Goal: Task Accomplishment & Management: Use online tool/utility

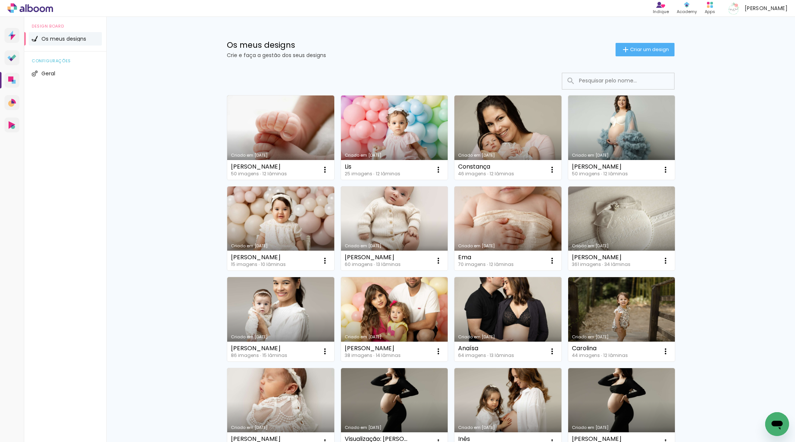
click at [629, 55] on paper-button "Criar um design" at bounding box center [644, 49] width 59 height 13
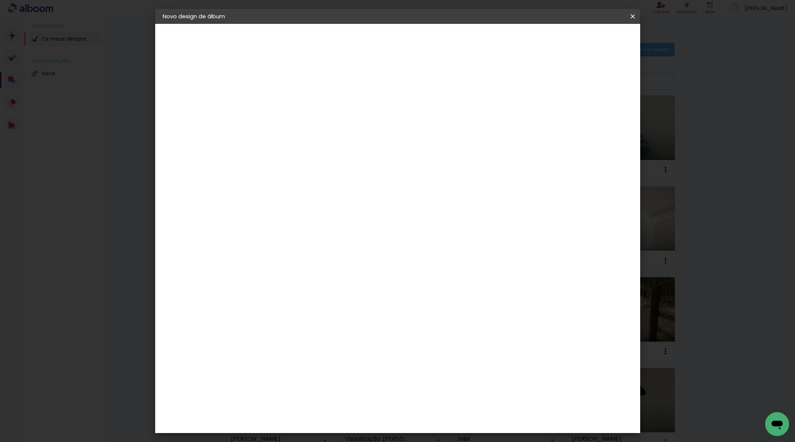
click at [285, 103] on input at bounding box center [285, 100] width 0 height 12
type input "[PERSON_NAME]"
type paper-input "[PERSON_NAME]"
click at [361, 43] on paper-button "Avançar" at bounding box center [343, 39] width 37 height 13
click at [394, 108] on paper-item "Tamanho Livre" at bounding box center [366, 114] width 56 height 19
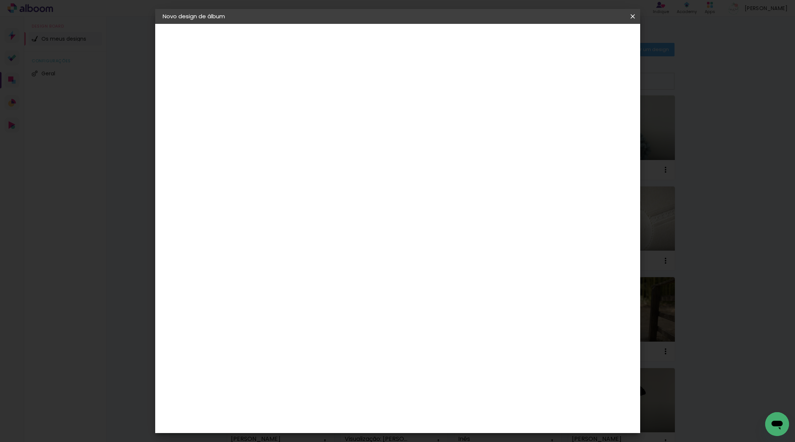
click at [0, 0] on slot "Avançar" at bounding box center [0, 0] width 0 height 0
drag, startPoint x: 440, startPoint y: 316, endPoint x: 464, endPoint y: 311, distance: 24.7
click at [464, 311] on div "cm" at bounding box center [446, 314] width 298 height 26
type input "50"
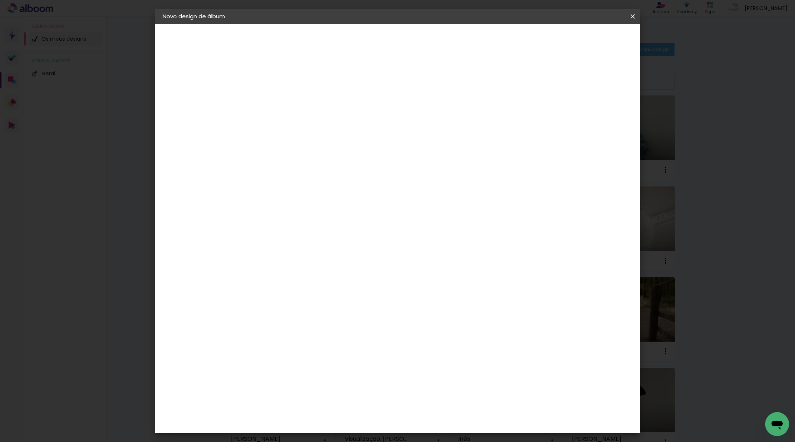
type paper-input "50"
drag, startPoint x: 264, startPoint y: 229, endPoint x: 278, endPoint y: 227, distance: 14.3
click at [278, 227] on div "30" at bounding box center [265, 228] width 28 height 11
type input "25"
type paper-input "25"
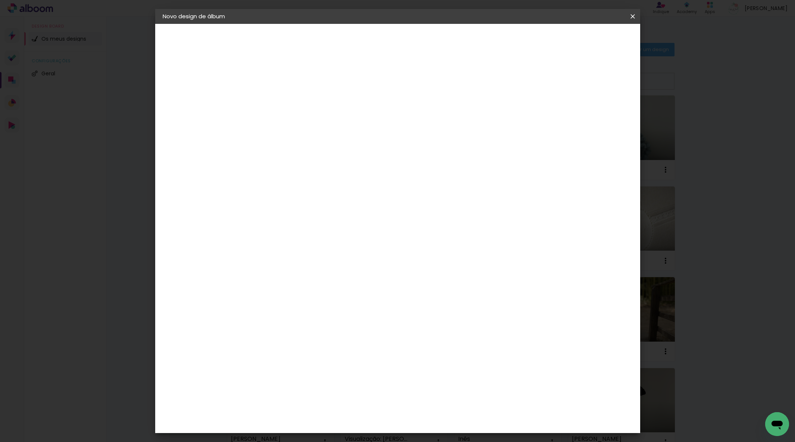
click at [592, 37] on span "Iniciar design" at bounding box center [575, 39] width 34 height 5
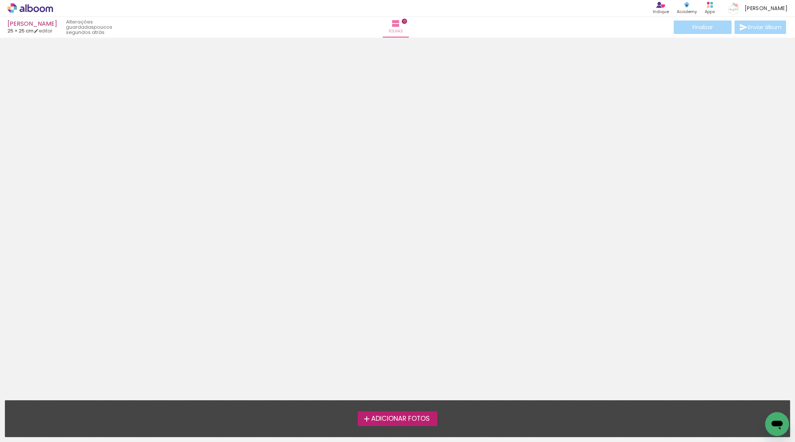
click at [385, 412] on label "Adicionar Fotos" at bounding box center [397, 418] width 79 height 14
click at [0, 0] on input "file" at bounding box center [0, 0] width 0 height 0
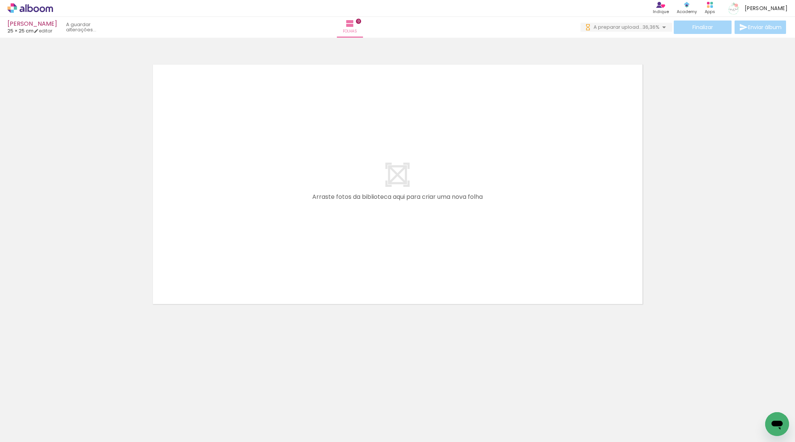
drag, startPoint x: 85, startPoint y: 416, endPoint x: 228, endPoint y: 244, distance: 224.1
click at [235, 229] on quentale-workspace at bounding box center [397, 221] width 795 height 442
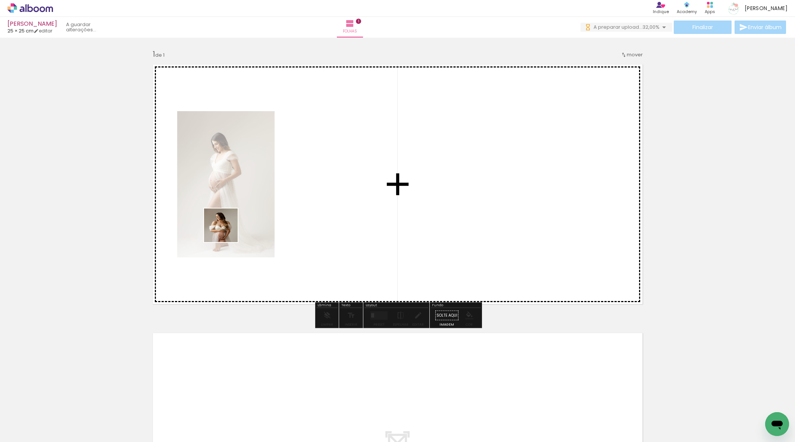
drag, startPoint x: 175, startPoint y: 394, endPoint x: 233, endPoint y: 332, distance: 85.0
click at [225, 224] on quentale-workspace at bounding box center [397, 221] width 795 height 442
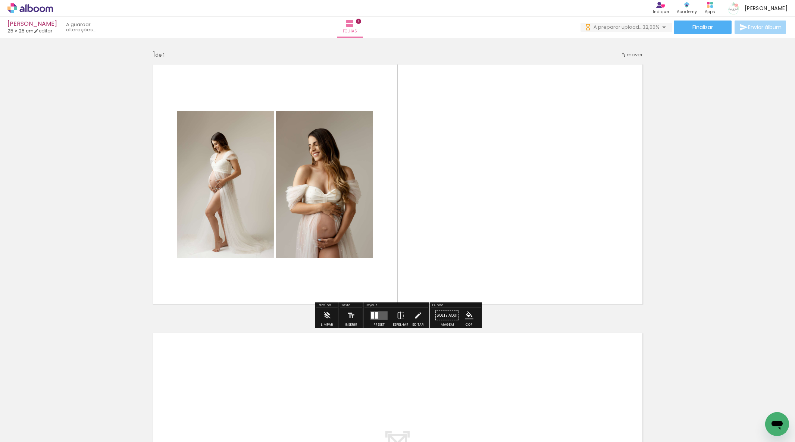
drag, startPoint x: 239, startPoint y: 429, endPoint x: 296, endPoint y: 274, distance: 165.0
click at [290, 210] on quentale-workspace at bounding box center [397, 221] width 795 height 442
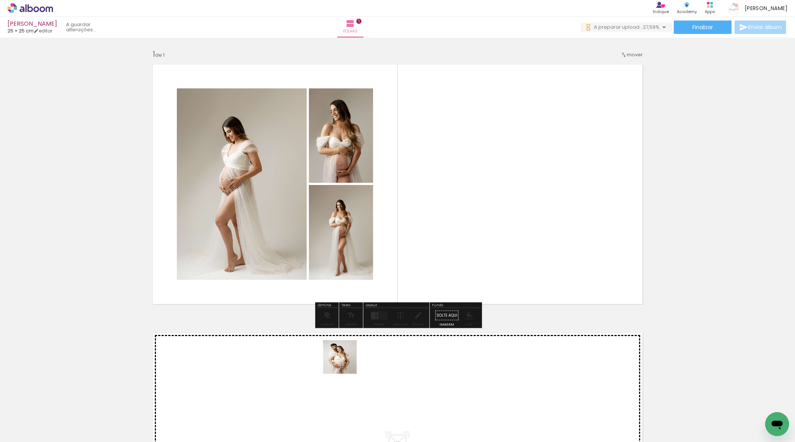
drag, startPoint x: 345, startPoint y: 363, endPoint x: 348, endPoint y: 259, distance: 103.4
click at [349, 238] on quentale-workspace at bounding box center [397, 221] width 795 height 442
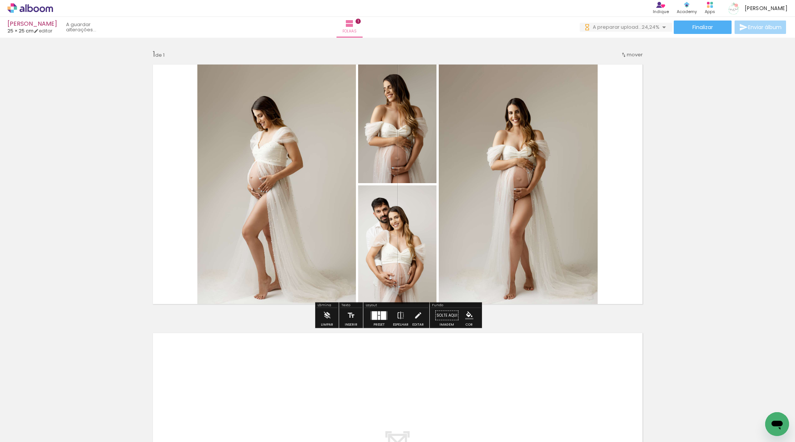
click at [374, 319] on div at bounding box center [374, 315] width 5 height 9
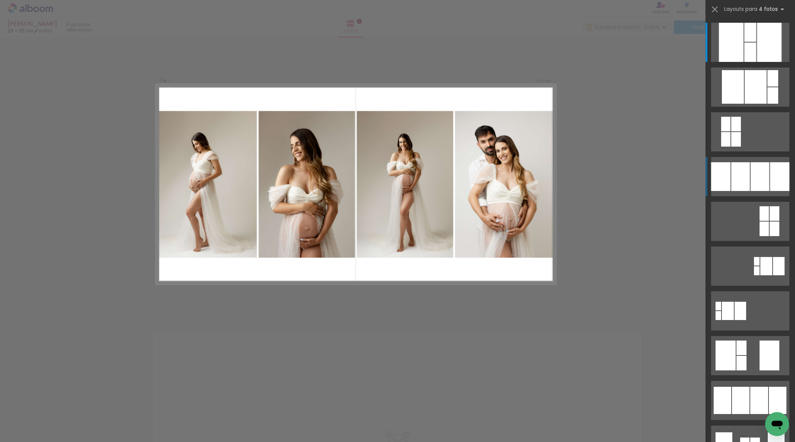
click at [759, 62] on div at bounding box center [769, 42] width 25 height 39
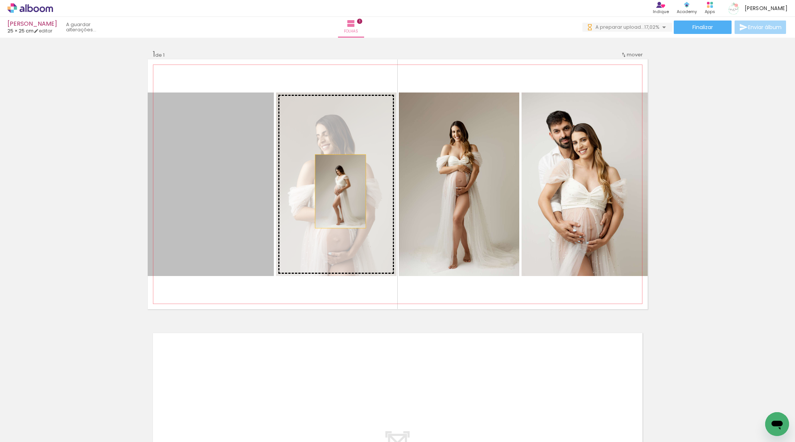
drag, startPoint x: 229, startPoint y: 231, endPoint x: 441, endPoint y: 196, distance: 215.2
click at [0, 0] on slot at bounding box center [0, 0] width 0 height 0
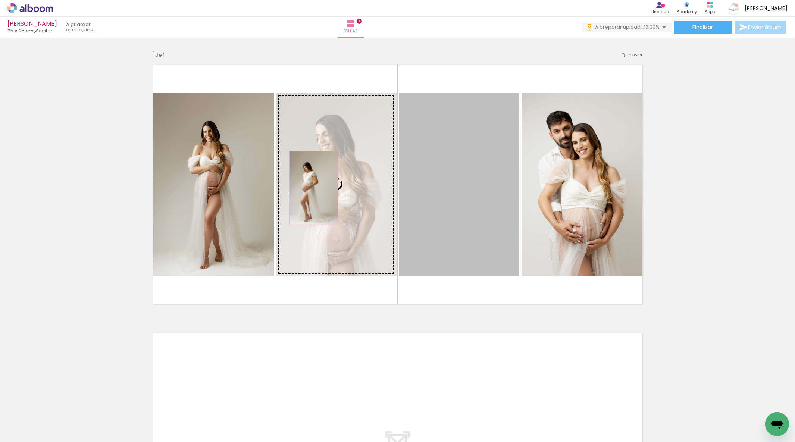
drag, startPoint x: 451, startPoint y: 224, endPoint x: 265, endPoint y: 203, distance: 186.9
click at [0, 0] on slot at bounding box center [0, 0] width 0 height 0
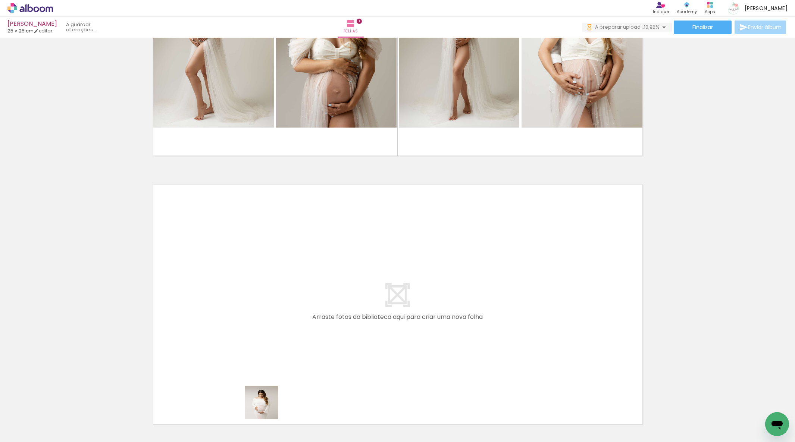
drag, startPoint x: 265, startPoint y: 422, endPoint x: 264, endPoint y: 319, distance: 103.7
click at [264, 319] on quentale-workspace at bounding box center [397, 221] width 795 height 442
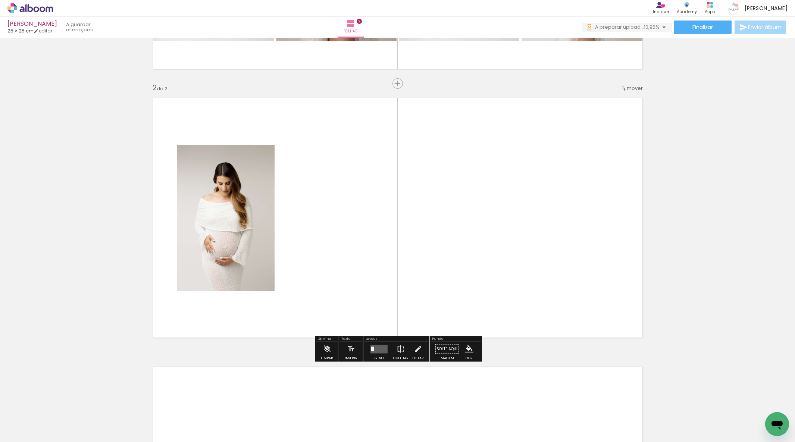
scroll to position [236, 0]
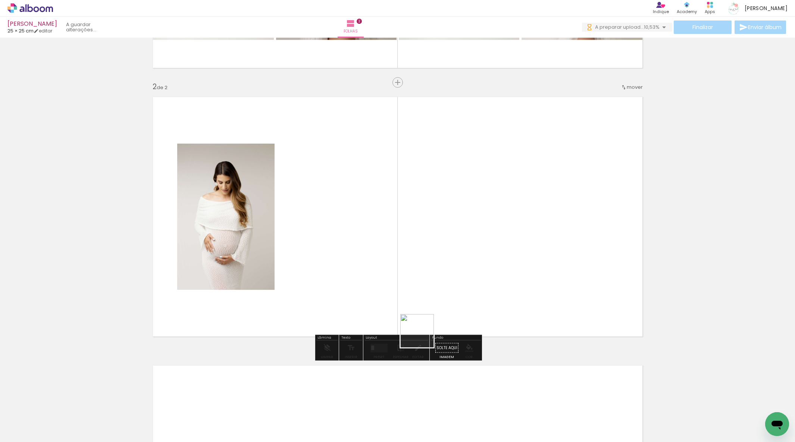
drag, startPoint x: 439, startPoint y: 416, endPoint x: 443, endPoint y: 326, distance: 89.6
click at [407, 291] on quentale-workspace at bounding box center [397, 221] width 795 height 442
drag, startPoint x: 493, startPoint y: 313, endPoint x: 517, endPoint y: 320, distance: 24.8
click at [487, 297] on quentale-workspace at bounding box center [397, 221] width 795 height 442
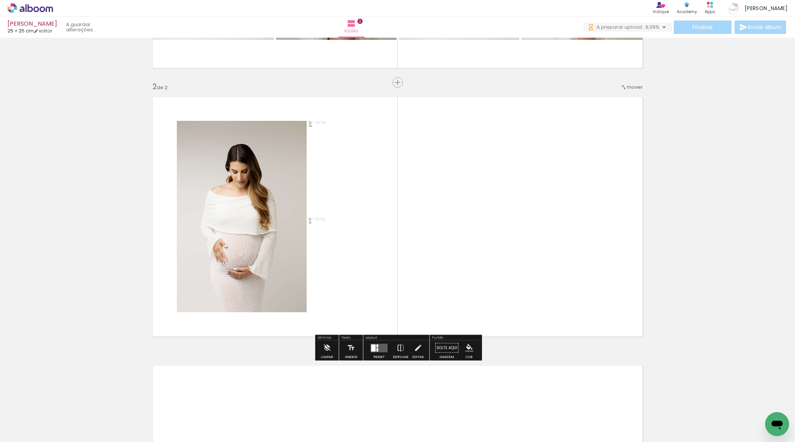
scroll to position [0, 0]
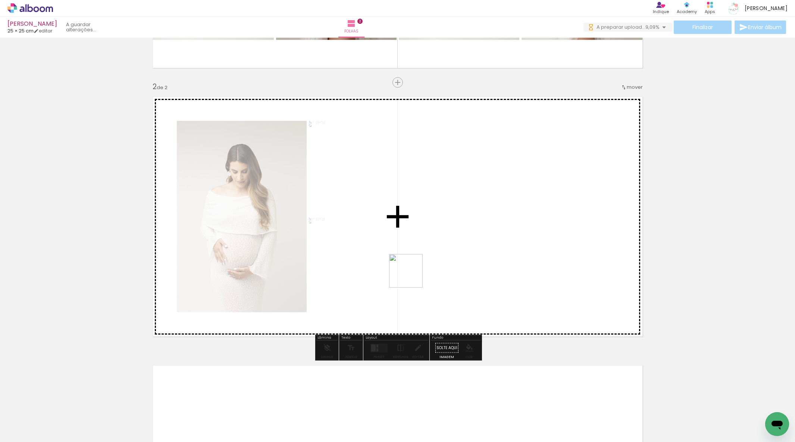
drag, startPoint x: 354, startPoint y: 418, endPoint x: 466, endPoint y: 292, distance: 168.6
click at [409, 271] on quentale-workspace at bounding box center [397, 221] width 795 height 442
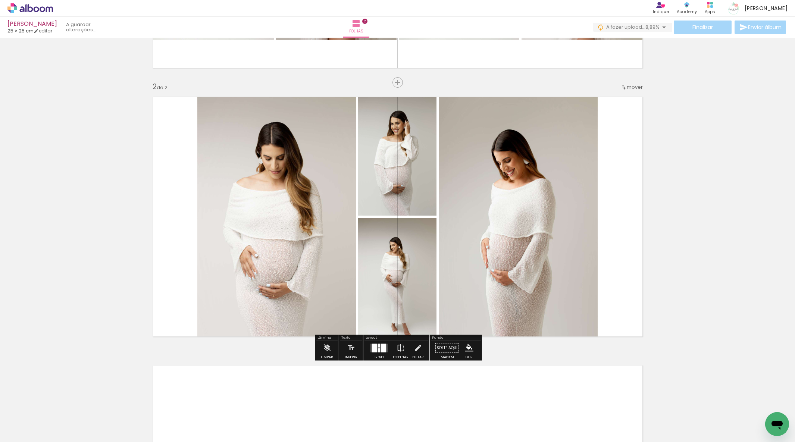
click at [374, 349] on div at bounding box center [374, 348] width 5 height 9
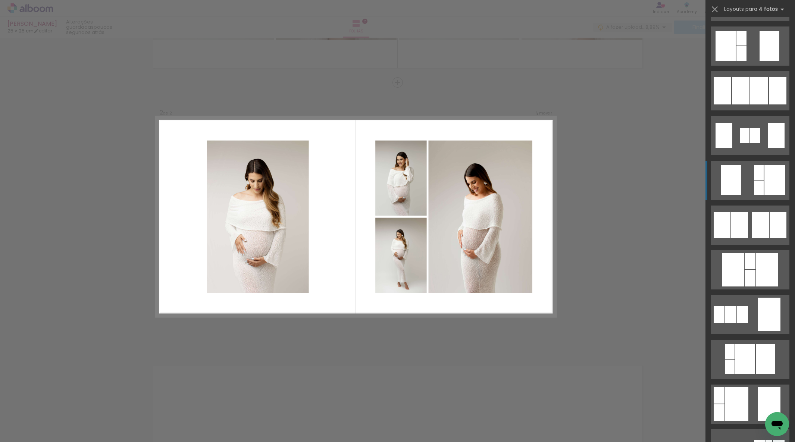
scroll to position [311, 0]
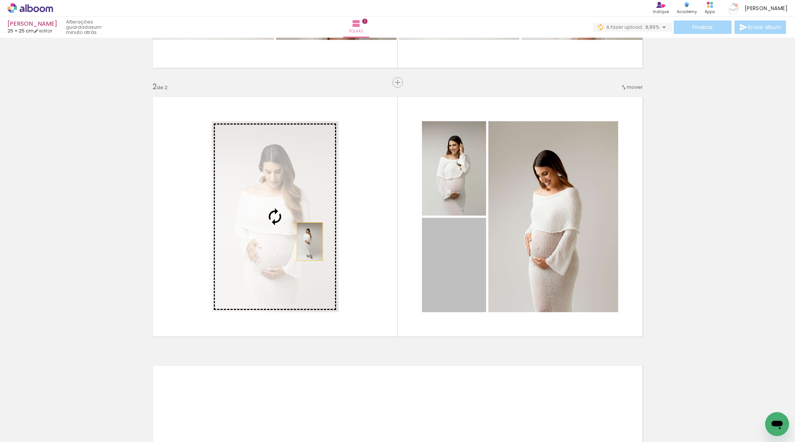
drag, startPoint x: 320, startPoint y: 241, endPoint x: 304, endPoint y: 241, distance: 16.0
click at [0, 0] on slot at bounding box center [0, 0] width 0 height 0
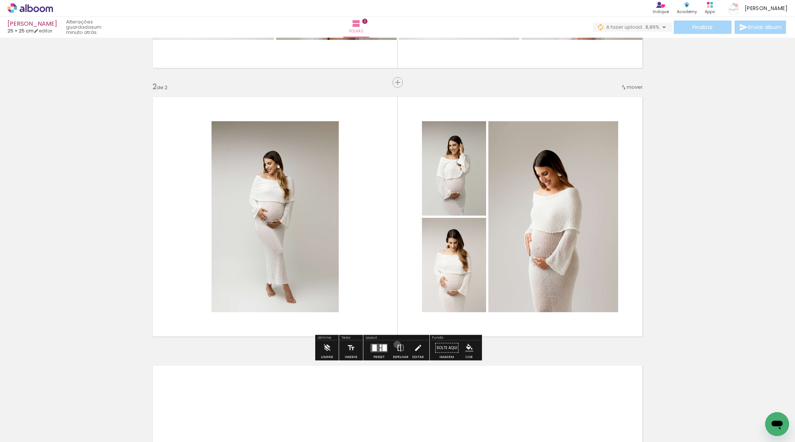
click at [396, 344] on iron-icon at bounding box center [400, 348] width 8 height 15
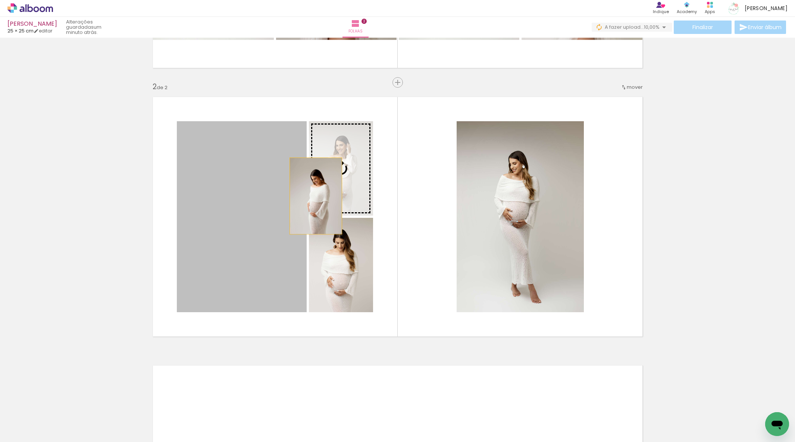
drag, startPoint x: 257, startPoint y: 256, endPoint x: 317, endPoint y: 194, distance: 86.3
click at [0, 0] on slot at bounding box center [0, 0] width 0 height 0
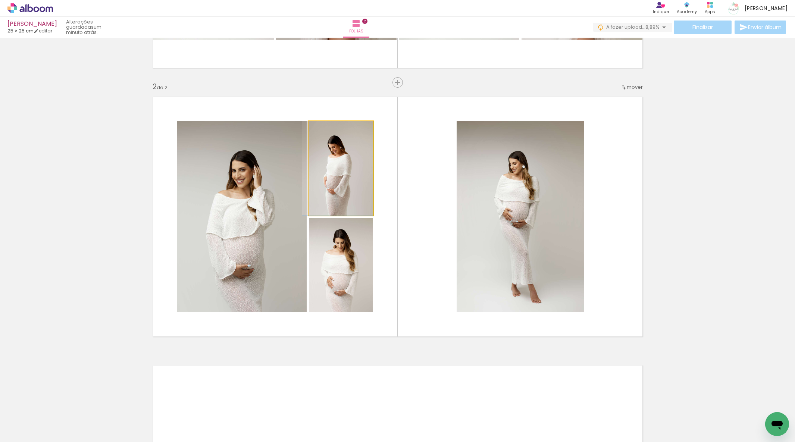
drag, startPoint x: 336, startPoint y: 189, endPoint x: 276, endPoint y: 208, distance: 63.1
click at [0, 0] on slot at bounding box center [0, 0] width 0 height 0
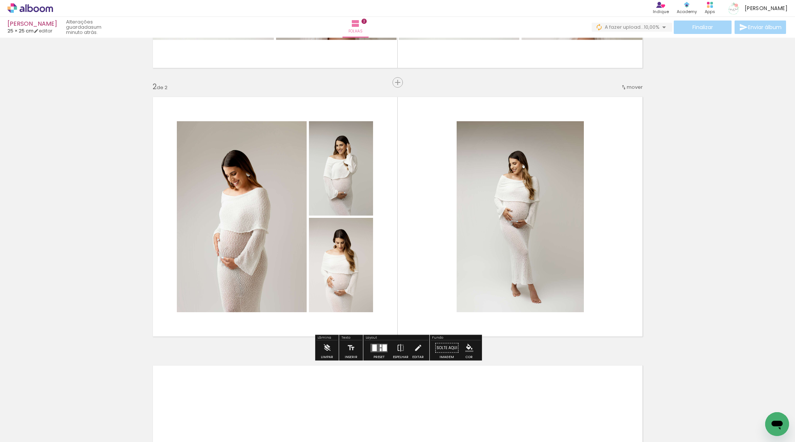
click at [376, 269] on div at bounding box center [340, 265] width 71 height 94
click at [522, 269] on album-spread "2 de 2" at bounding box center [398, 217] width 500 height 250
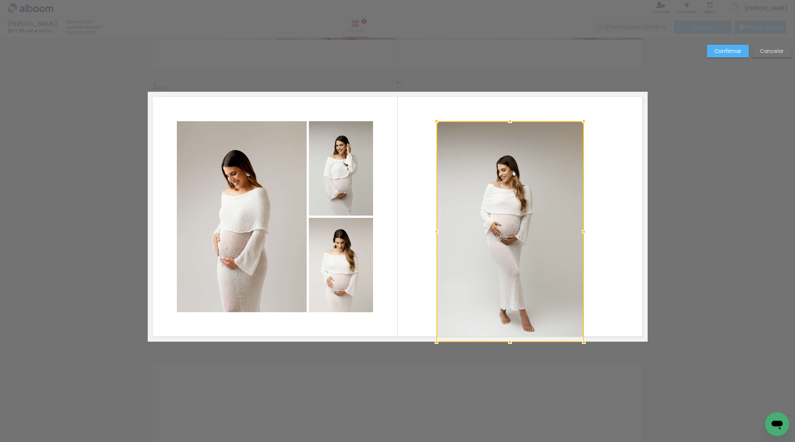
drag, startPoint x: 453, startPoint y: 314, endPoint x: 436, endPoint y: 330, distance: 22.9
click at [433, 339] on div at bounding box center [436, 342] width 15 height 15
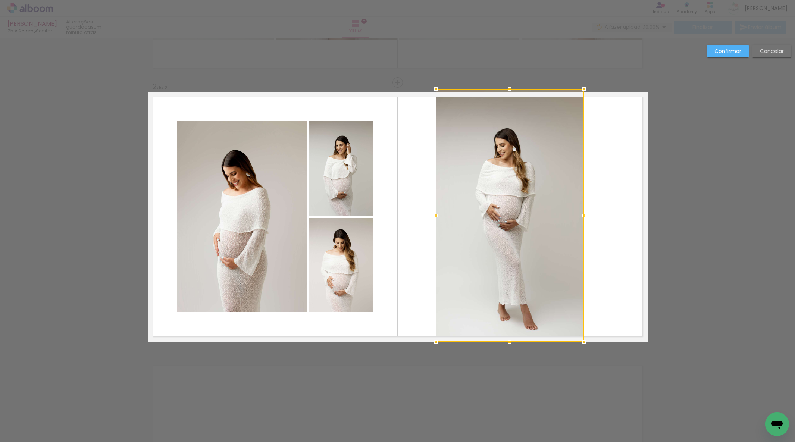
drag, startPoint x: 508, startPoint y: 117, endPoint x: 509, endPoint y: 94, distance: 23.9
click at [508, 91] on div at bounding box center [509, 89] width 15 height 15
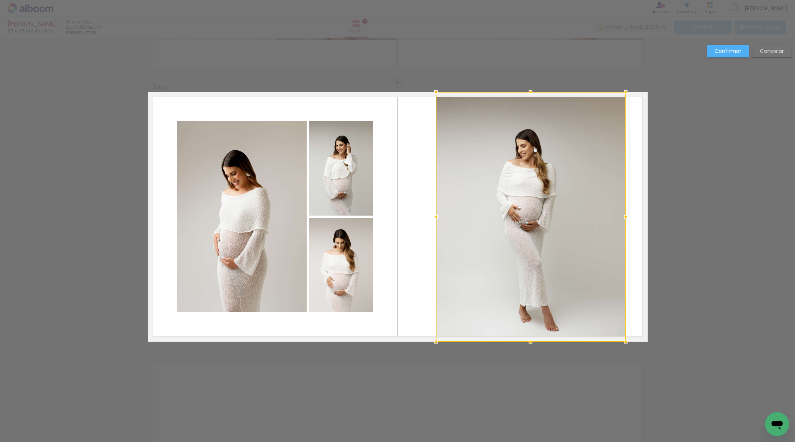
drag, startPoint x: 585, startPoint y: 216, endPoint x: 621, endPoint y: 213, distance: 36.0
click at [627, 213] on div at bounding box center [625, 216] width 15 height 15
drag, startPoint x: 732, startPoint y: 50, endPoint x: 571, endPoint y: 125, distance: 177.2
click at [0, 0] on slot "Confirmar" at bounding box center [0, 0] width 0 height 0
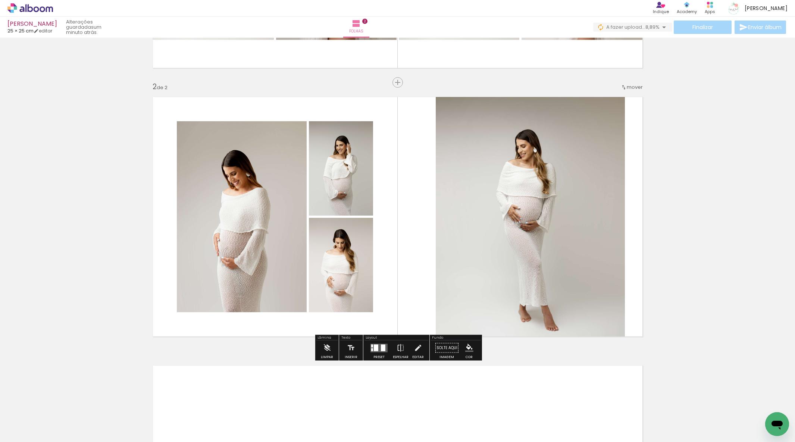
click at [535, 189] on quentale-photo at bounding box center [530, 217] width 189 height 250
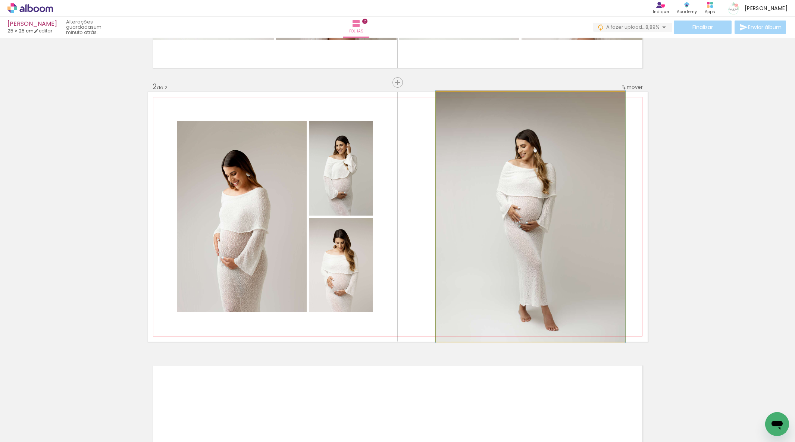
click at [535, 189] on div at bounding box center [530, 216] width 189 height 253
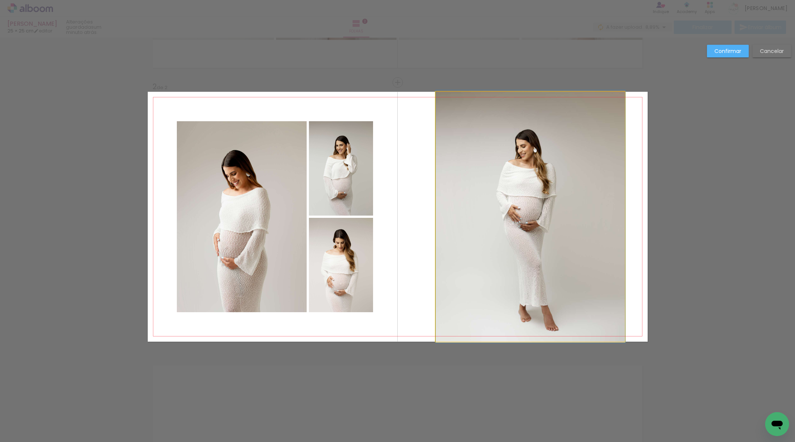
click at [539, 191] on album-spread "2 de 2" at bounding box center [398, 217] width 500 height 250
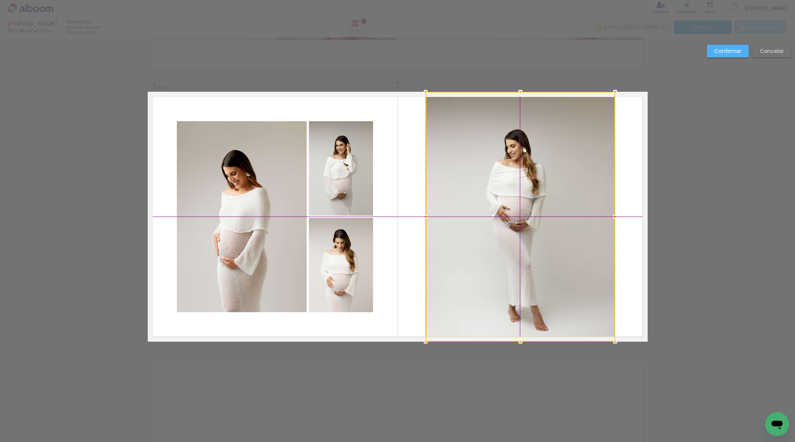
drag, startPoint x: 533, startPoint y: 197, endPoint x: 526, endPoint y: 197, distance: 6.4
click at [526, 197] on div at bounding box center [520, 217] width 189 height 250
click at [0, 0] on slot "Confirmar" at bounding box center [0, 0] width 0 height 0
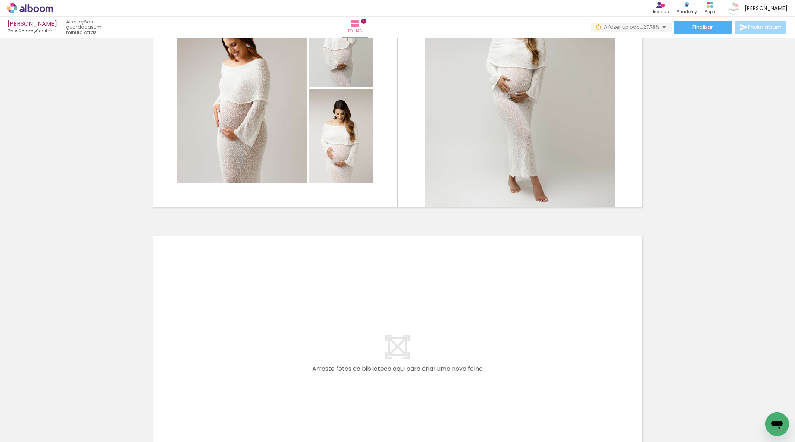
scroll to position [339, 0]
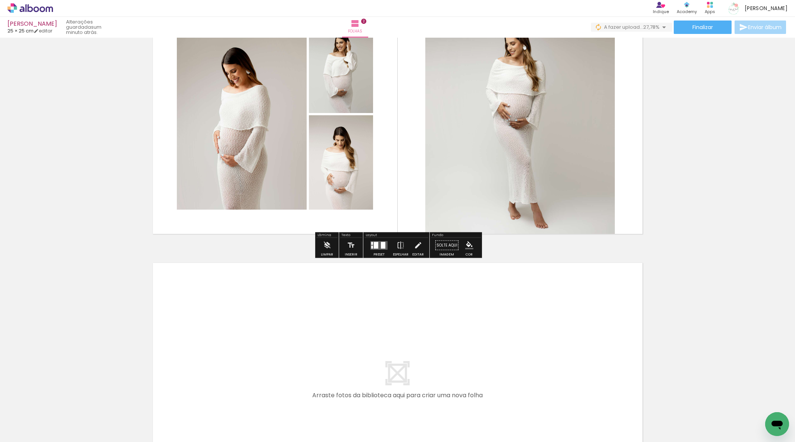
drag, startPoint x: 354, startPoint y: 416, endPoint x: 357, endPoint y: 354, distance: 62.7
click at [357, 354] on quentale-workspace at bounding box center [397, 221] width 795 height 442
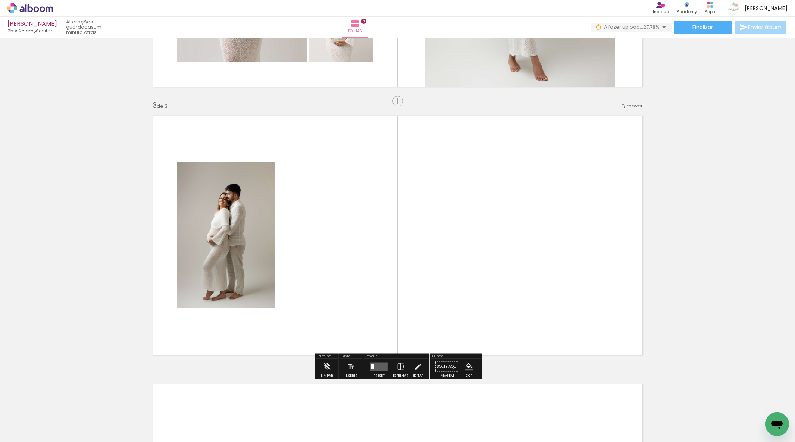
scroll to position [505, 0]
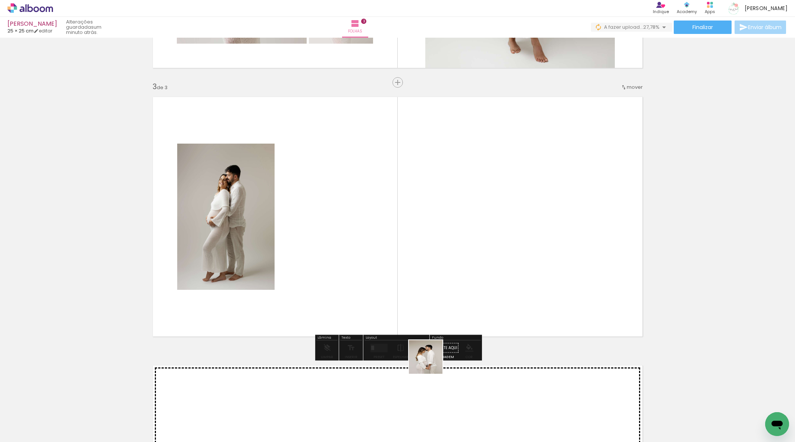
drag, startPoint x: 433, startPoint y: 381, endPoint x: 445, endPoint y: 298, distance: 84.1
click at [417, 278] on quentale-workspace at bounding box center [397, 221] width 795 height 442
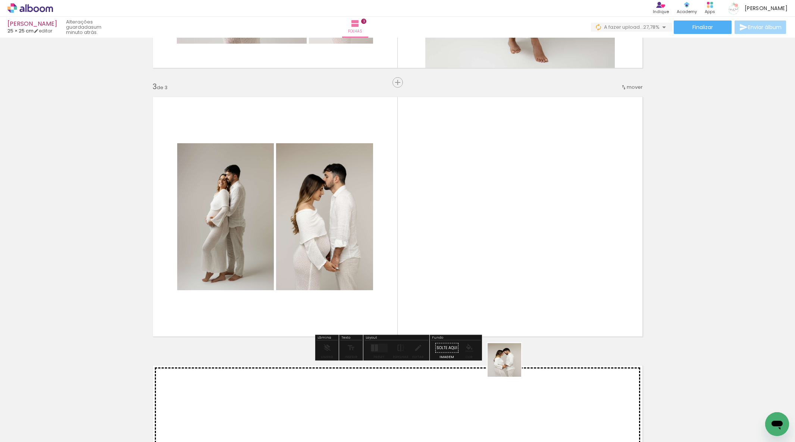
drag, startPoint x: 510, startPoint y: 366, endPoint x: 564, endPoint y: 352, distance: 55.3
click at [489, 286] on quentale-workspace at bounding box center [397, 221] width 795 height 442
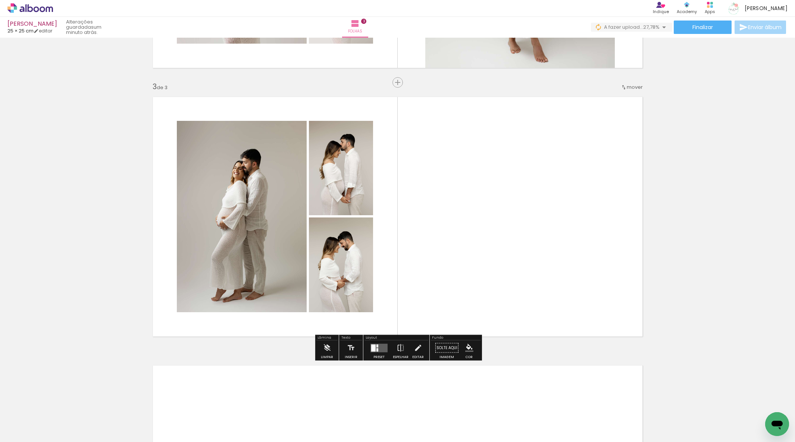
drag, startPoint x: 574, startPoint y: 376, endPoint x: 525, endPoint y: 288, distance: 100.8
click at [505, 294] on quentale-workspace at bounding box center [397, 221] width 795 height 442
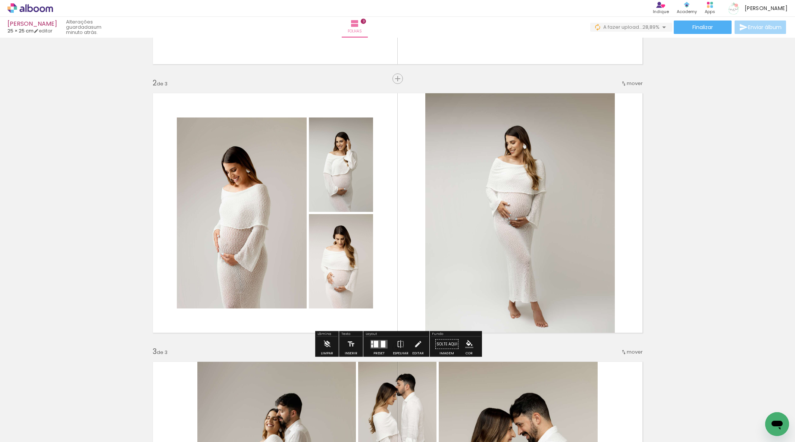
scroll to position [212, 0]
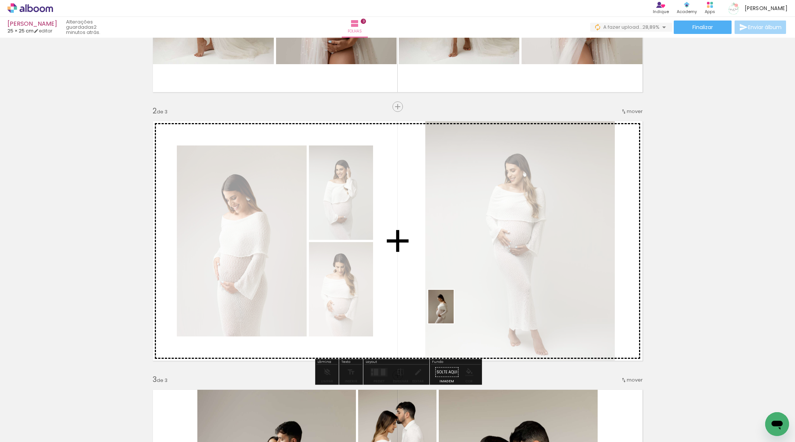
drag, startPoint x: 638, startPoint y: 401, endPoint x: 448, endPoint y: 311, distance: 209.9
click at [448, 311] on quentale-workspace at bounding box center [397, 221] width 795 height 442
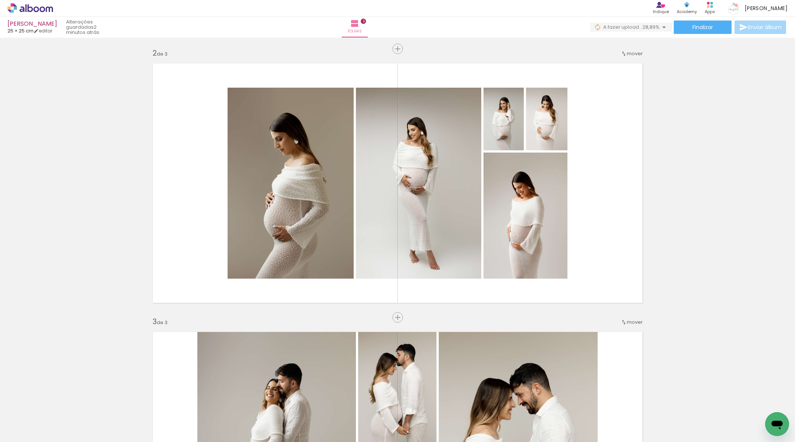
scroll to position [251, 0]
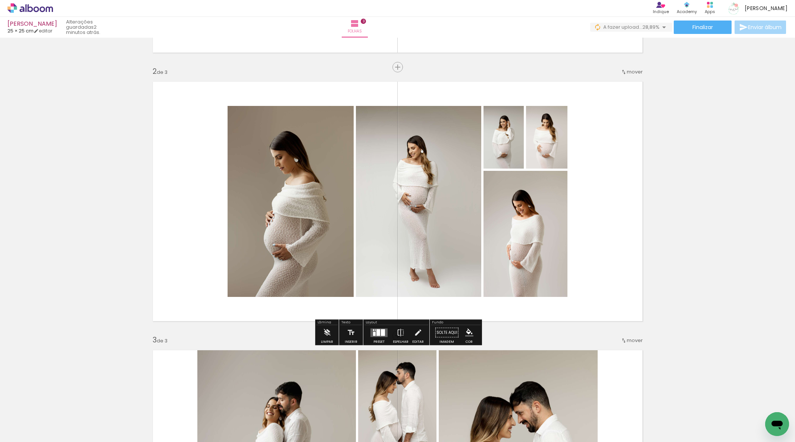
click at [377, 333] on div at bounding box center [378, 332] width 4 height 7
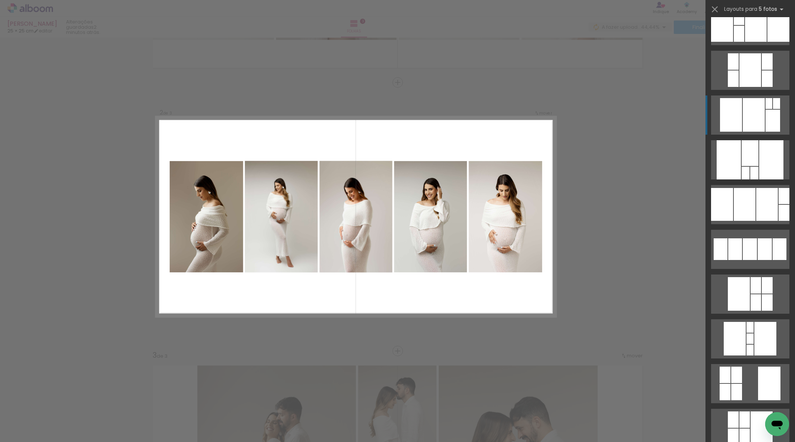
scroll to position [188, 0]
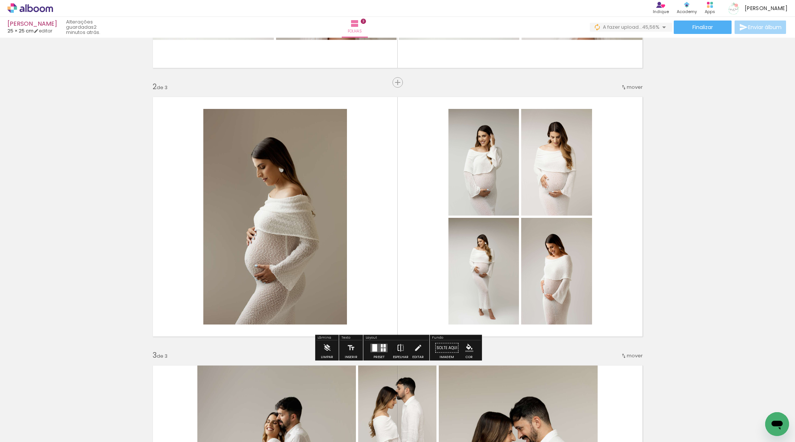
click at [398, 351] on iron-icon at bounding box center [400, 348] width 8 height 15
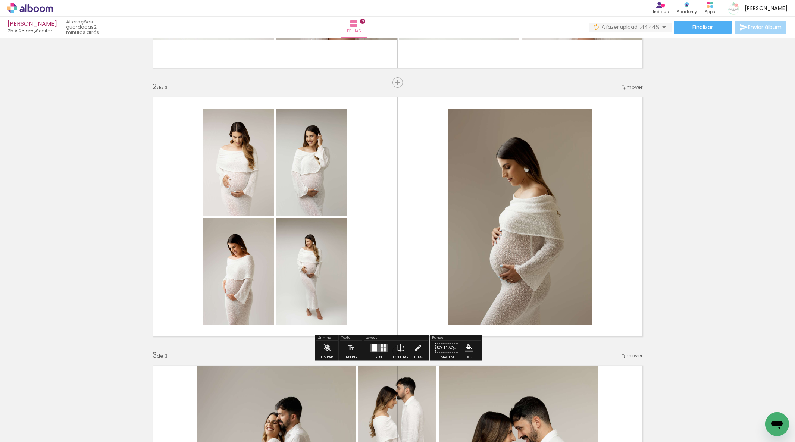
click at [474, 224] on quentale-photo at bounding box center [520, 217] width 144 height 216
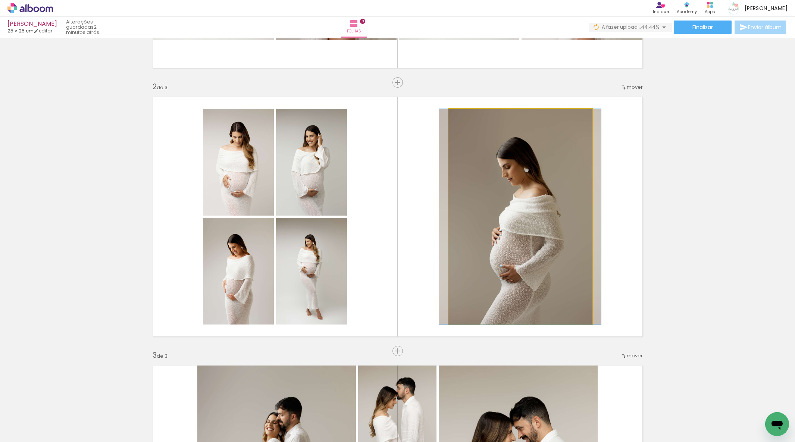
click at [474, 224] on album-spread "2 de 3" at bounding box center [398, 217] width 500 height 250
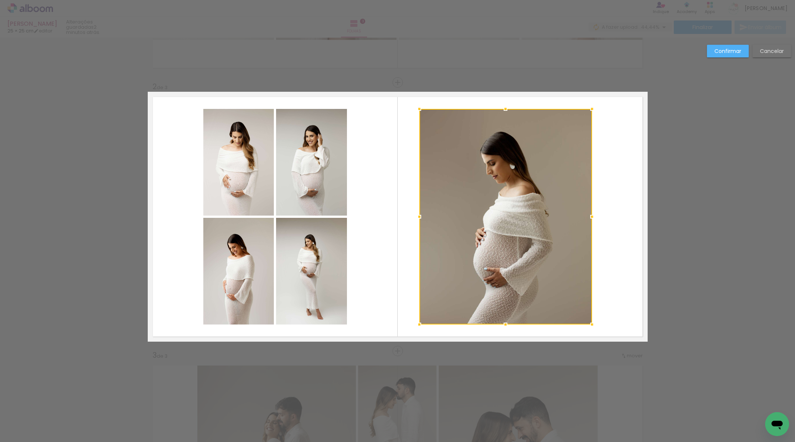
drag, startPoint x: 446, startPoint y: 218, endPoint x: 418, endPoint y: 218, distance: 28.7
click at [418, 218] on div at bounding box center [419, 216] width 15 height 15
click at [576, 216] on quentale-photo at bounding box center [505, 217] width 173 height 216
drag, startPoint x: 576, startPoint y: 216, endPoint x: 587, endPoint y: 216, distance: 10.8
click at [576, 216] on div at bounding box center [505, 217] width 173 height 216
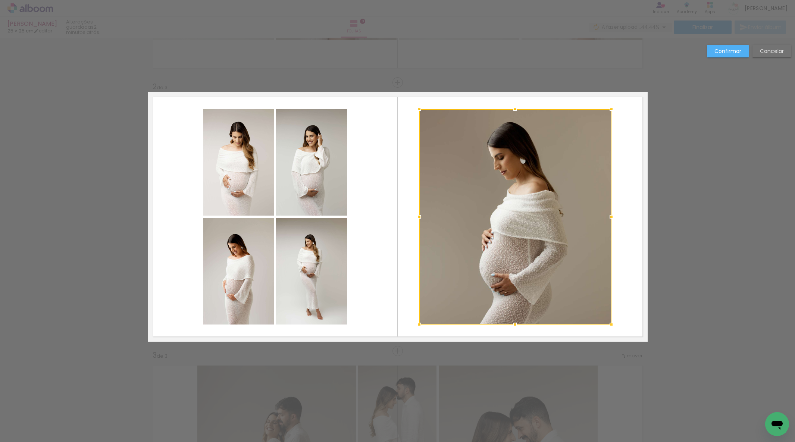
drag, startPoint x: 591, startPoint y: 216, endPoint x: 586, endPoint y: 216, distance: 4.9
click at [610, 216] on div at bounding box center [611, 216] width 15 height 15
click at [536, 215] on div at bounding box center [515, 217] width 192 height 216
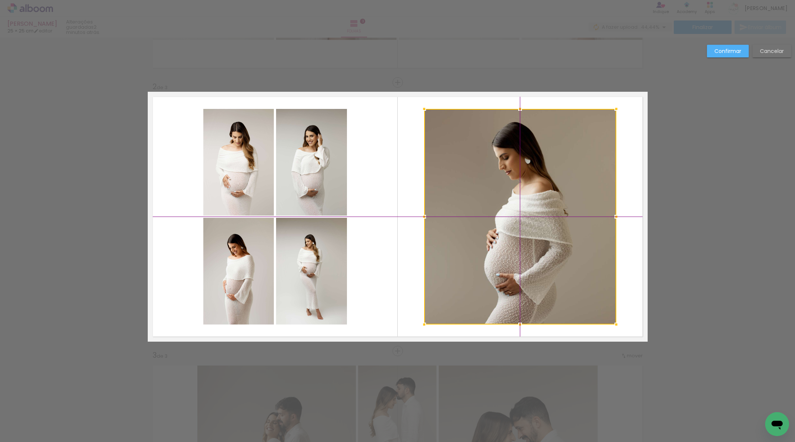
drag, startPoint x: 527, startPoint y: 216, endPoint x: 531, endPoint y: 216, distance: 3.7
click at [531, 216] on div at bounding box center [520, 217] width 192 height 216
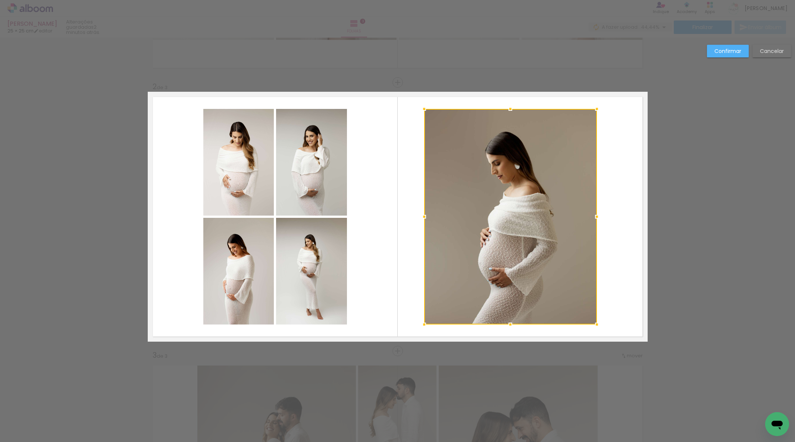
drag, startPoint x: 615, startPoint y: 218, endPoint x: 590, endPoint y: 218, distance: 24.6
click at [596, 218] on div at bounding box center [596, 216] width 15 height 15
click at [525, 233] on div at bounding box center [510, 217] width 172 height 216
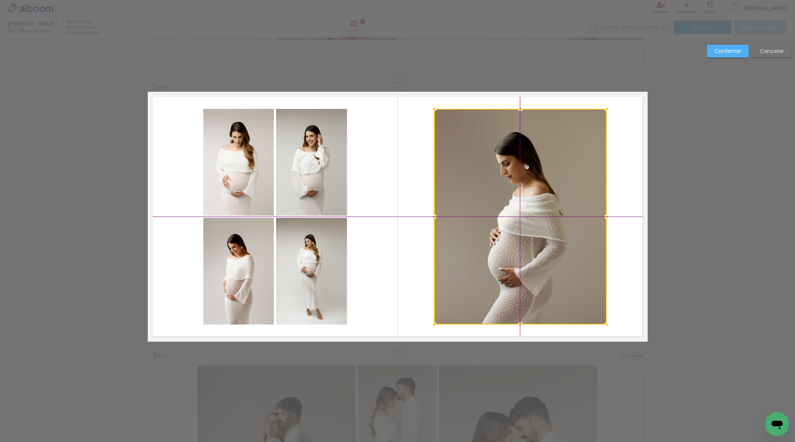
drag, startPoint x: 518, startPoint y: 230, endPoint x: 529, endPoint y: 231, distance: 10.5
click at [529, 231] on div at bounding box center [520, 217] width 172 height 216
click at [711, 53] on paper-button "Confirmar" at bounding box center [728, 51] width 42 height 13
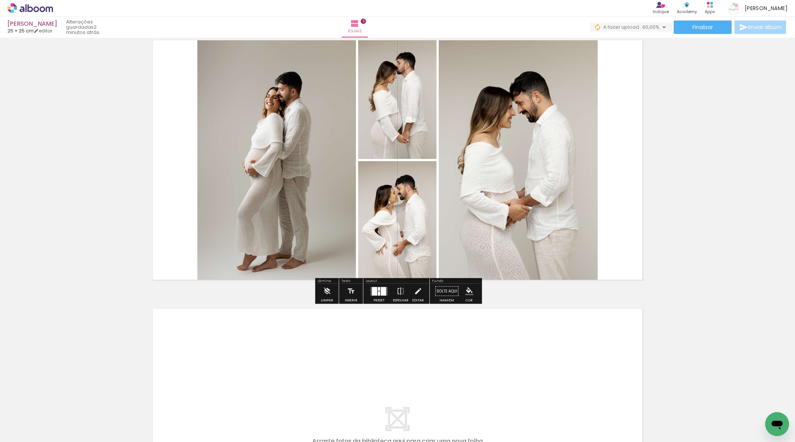
scroll to position [542, 0]
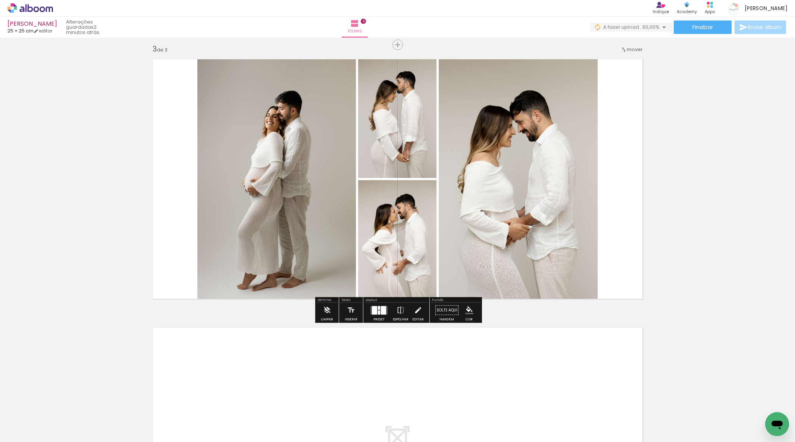
click at [378, 311] on div at bounding box center [379, 312] width 2 height 4
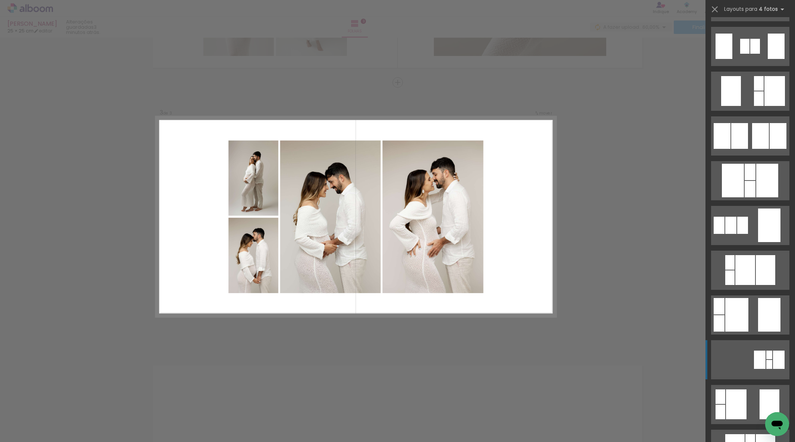
scroll to position [413, 0]
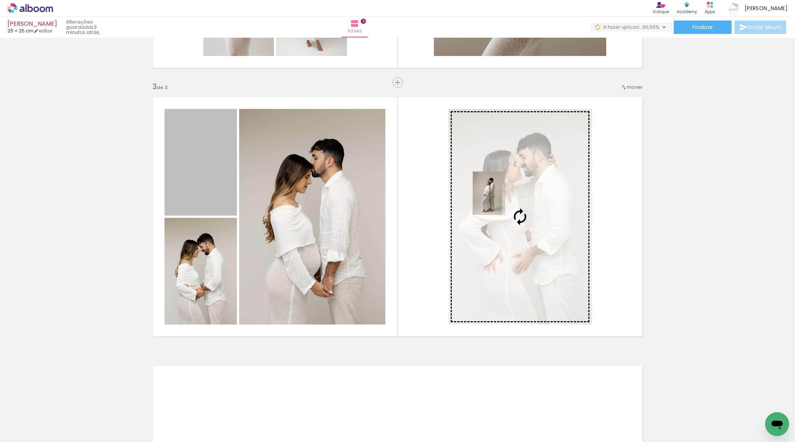
drag, startPoint x: 295, startPoint y: 180, endPoint x: 487, endPoint y: 193, distance: 192.6
click at [0, 0] on slot at bounding box center [0, 0] width 0 height 0
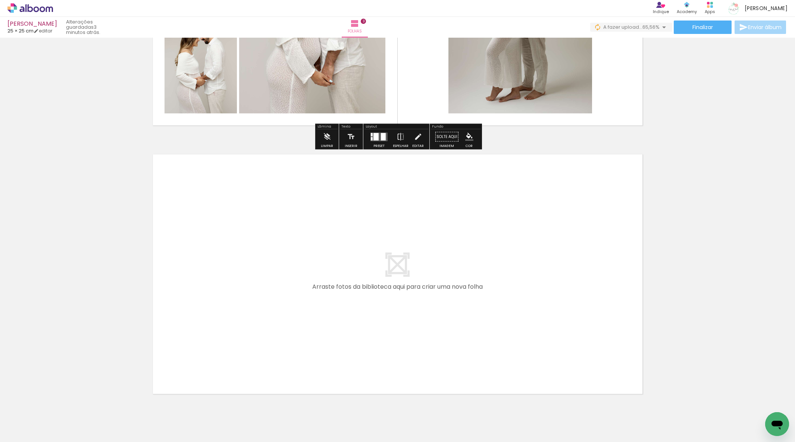
scroll to position [0, 855]
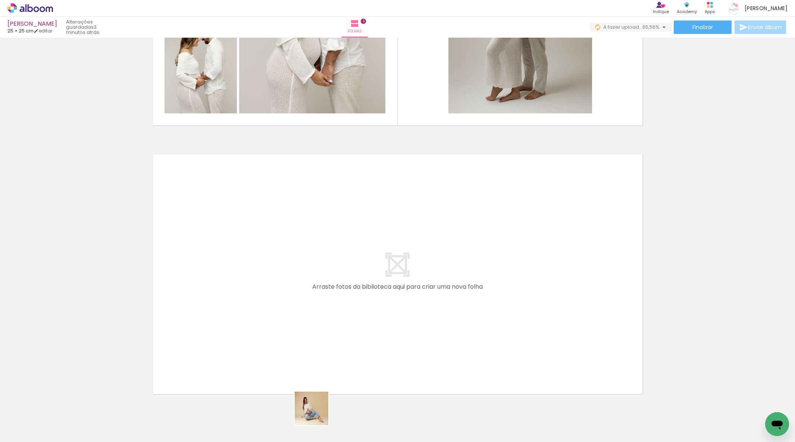
drag, startPoint x: 317, startPoint y: 414, endPoint x: 310, endPoint y: 366, distance: 49.0
click at [310, 366] on quentale-workspace at bounding box center [397, 221] width 795 height 442
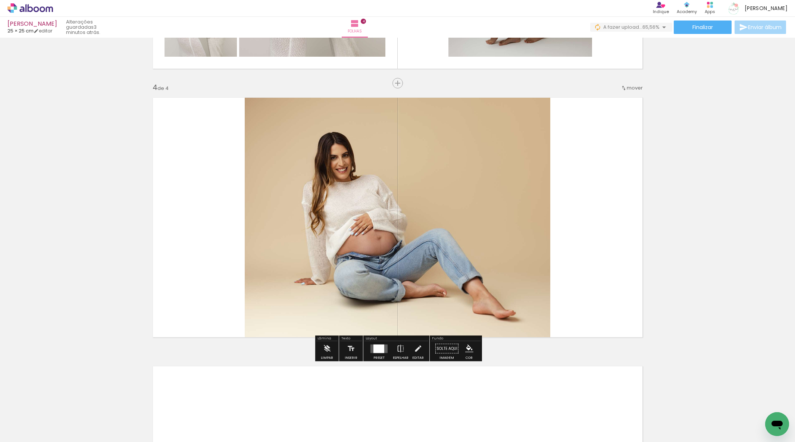
scroll to position [773, 0]
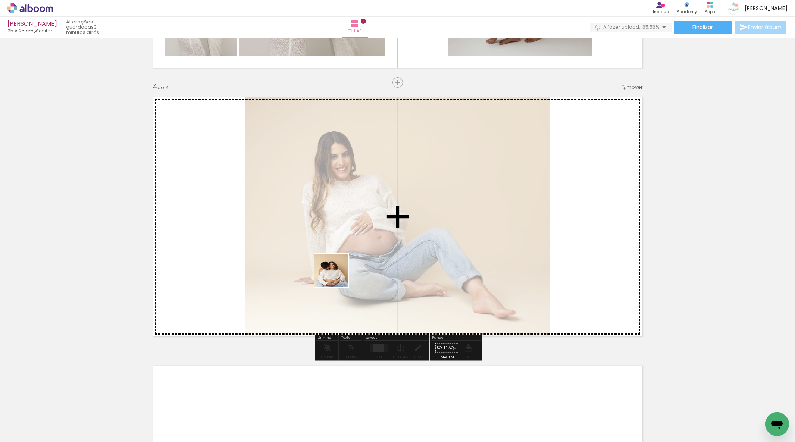
drag, startPoint x: 378, startPoint y: 385, endPoint x: 336, endPoint y: 278, distance: 115.0
click at [336, 276] on quentale-workspace at bounding box center [397, 221] width 795 height 442
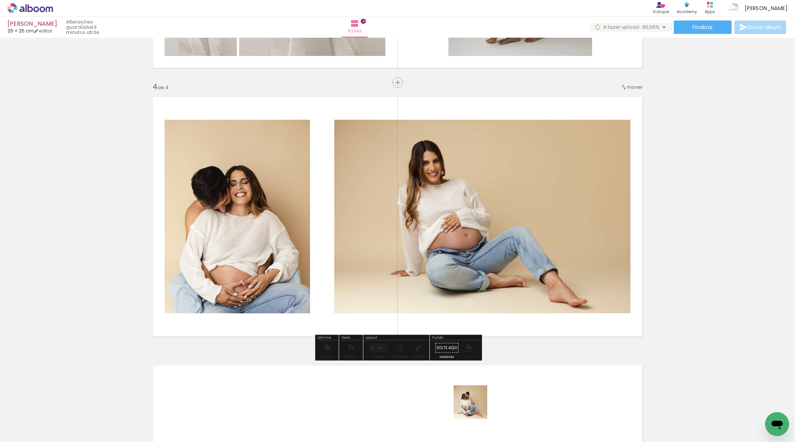
drag, startPoint x: 477, startPoint y: 417, endPoint x: 447, endPoint y: 277, distance: 143.5
click at [446, 276] on quentale-workspace at bounding box center [397, 221] width 795 height 442
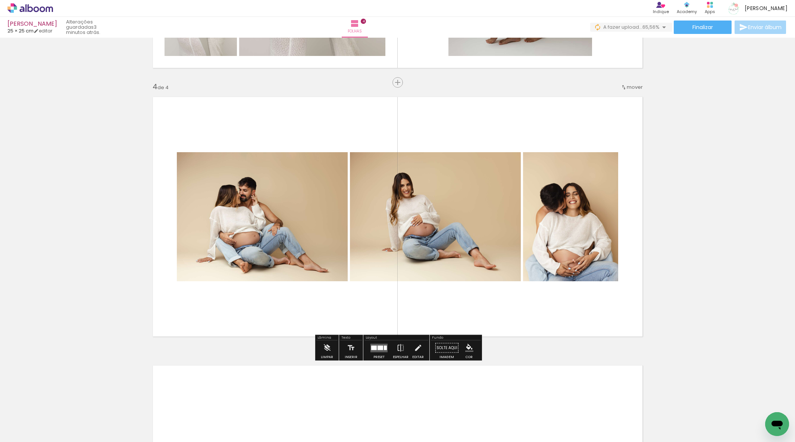
drag, startPoint x: 561, startPoint y: 417, endPoint x: 511, endPoint y: 277, distance: 148.8
click at [511, 277] on quentale-workspace at bounding box center [397, 221] width 795 height 442
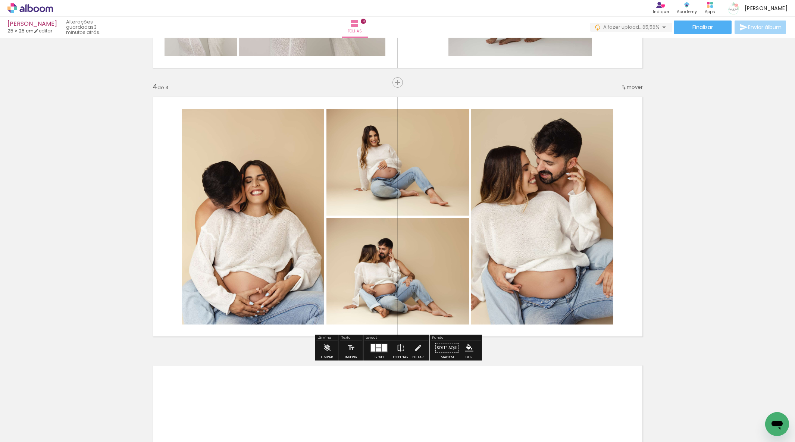
scroll to position [0, 1095]
click at [373, 347] on div at bounding box center [373, 347] width 4 height 7
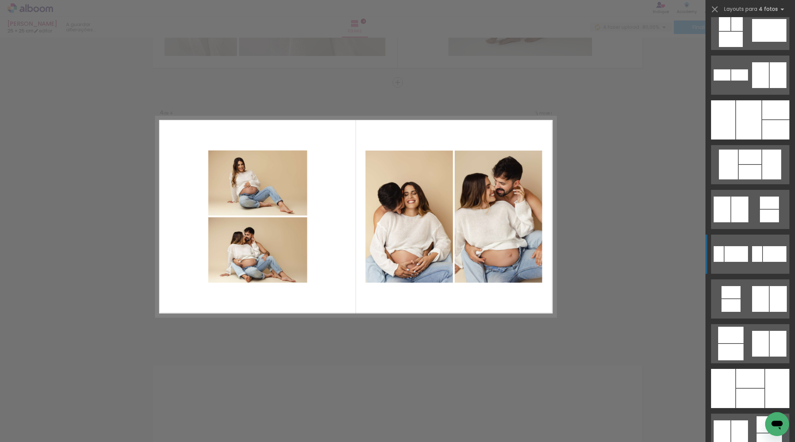
scroll to position [983, 0]
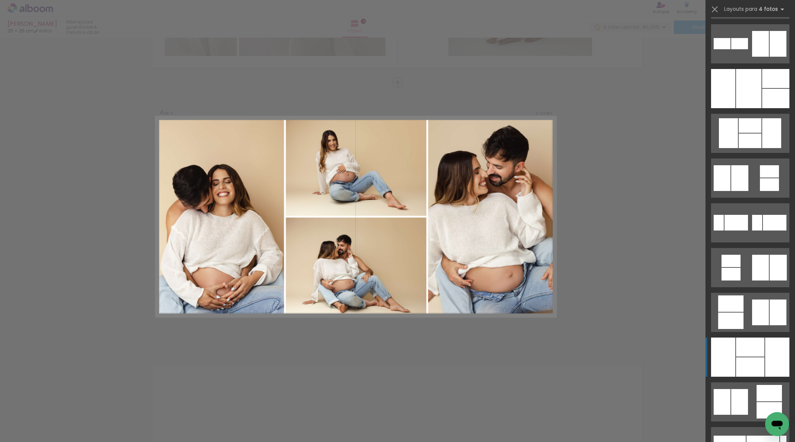
click at [723, 339] on div at bounding box center [723, 357] width 24 height 39
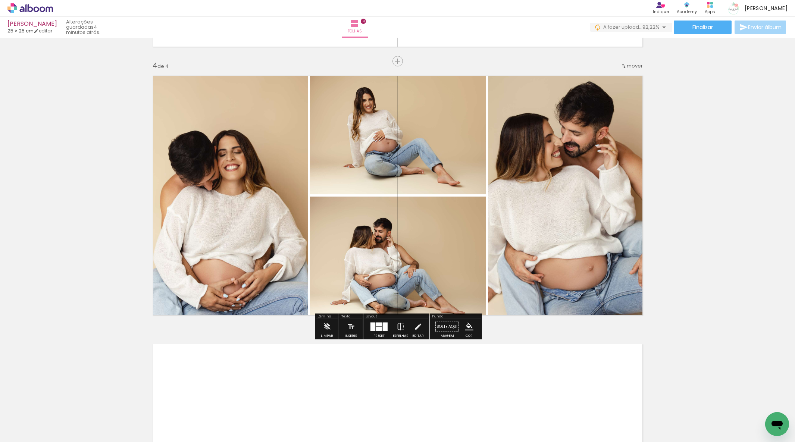
scroll to position [816, 0]
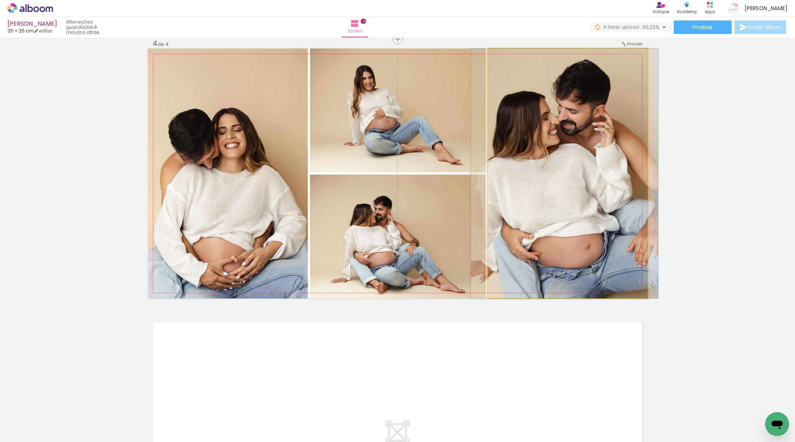
drag, startPoint x: 532, startPoint y: 216, endPoint x: 529, endPoint y: 216, distance: 3.8
click at [529, 216] on div at bounding box center [564, 173] width 187 height 250
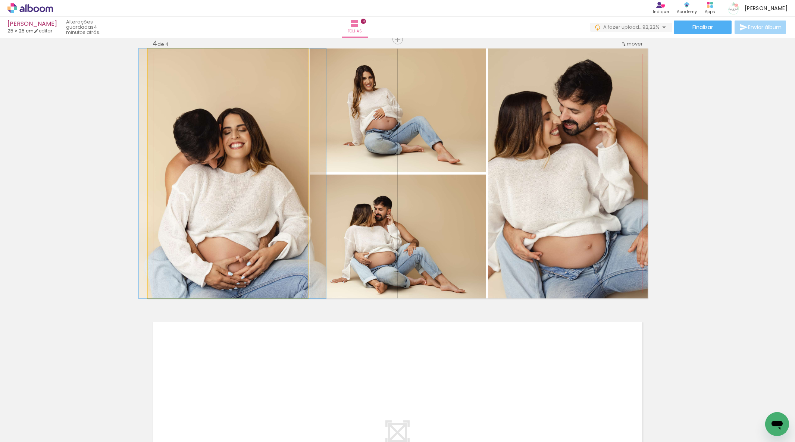
drag, startPoint x: 213, startPoint y: 173, endPoint x: 218, endPoint y: 173, distance: 4.5
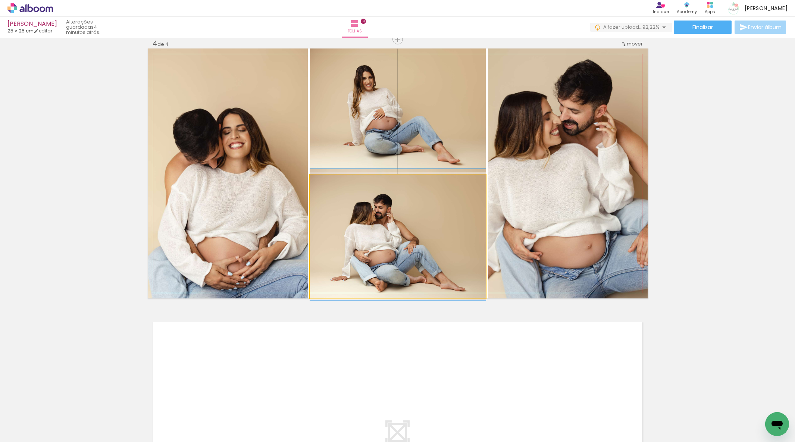
drag, startPoint x: 435, startPoint y: 226, endPoint x: 429, endPoint y: 220, distance: 8.7
click at [428, 225] on div at bounding box center [398, 235] width 176 height 132
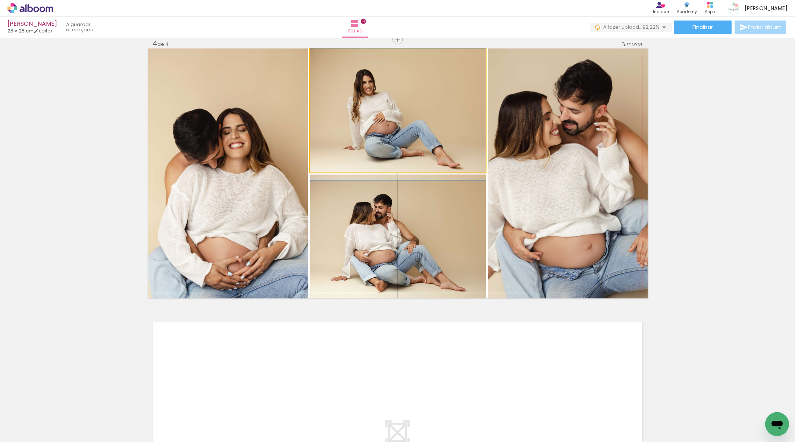
drag, startPoint x: 424, startPoint y: 152, endPoint x: 424, endPoint y: 157, distance: 5.3
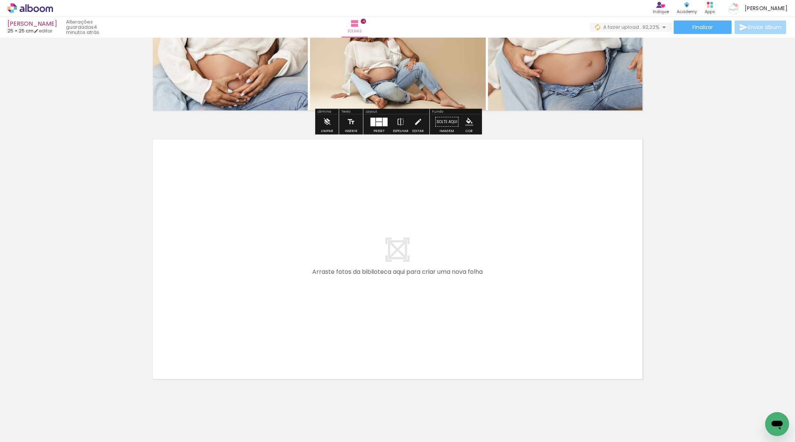
scroll to position [1014, 0]
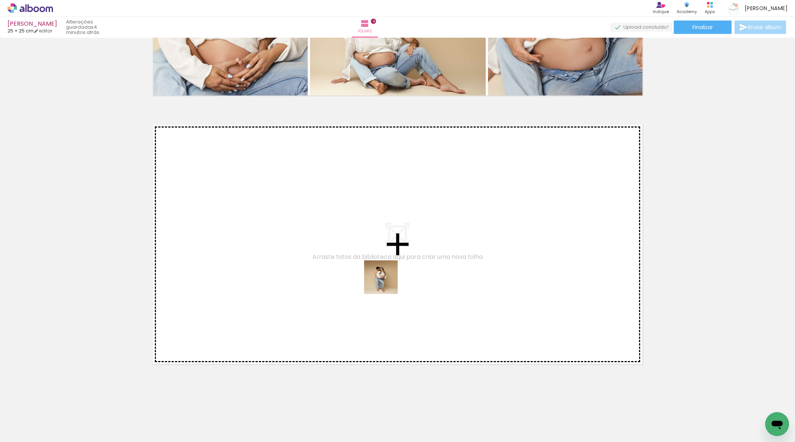
click at [386, 283] on quentale-workspace at bounding box center [397, 221] width 795 height 442
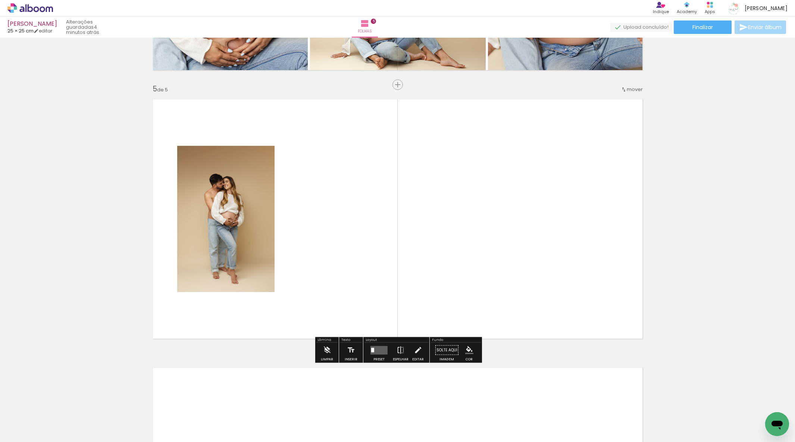
scroll to position [1042, 0]
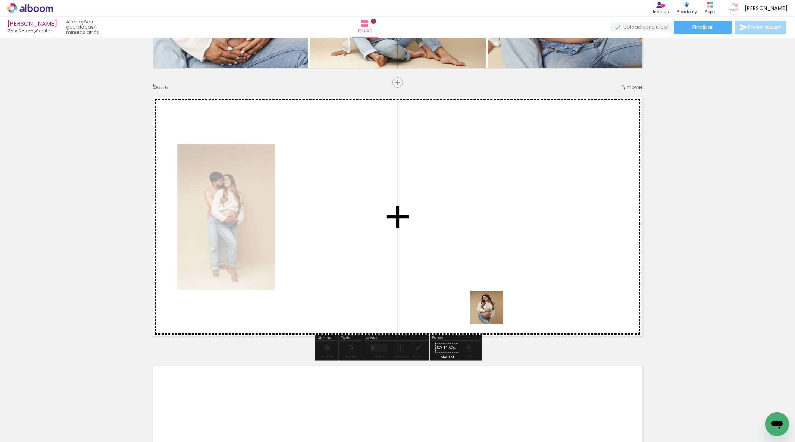
drag, startPoint x: 492, startPoint y: 313, endPoint x: 526, endPoint y: 329, distance: 37.0
click at [490, 260] on quentale-workspace at bounding box center [397, 221] width 795 height 442
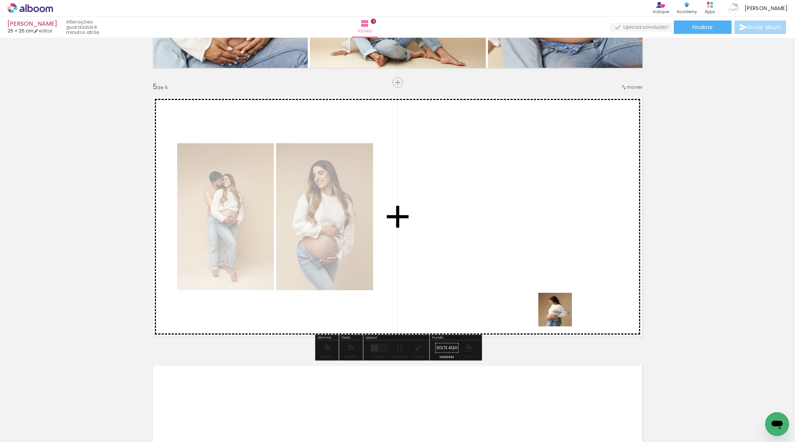
drag, startPoint x: 565, startPoint y: 409, endPoint x: 556, endPoint y: 298, distance: 110.8
click at [557, 295] on quentale-workspace at bounding box center [397, 221] width 795 height 442
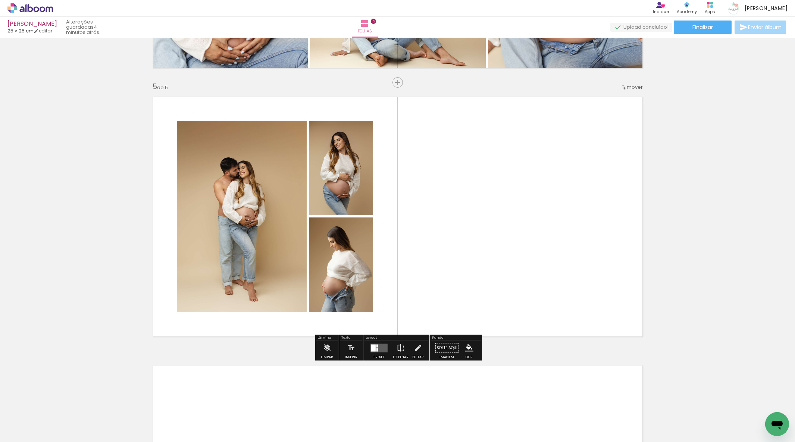
click at [383, 349] on quentale-layouter at bounding box center [378, 348] width 17 height 9
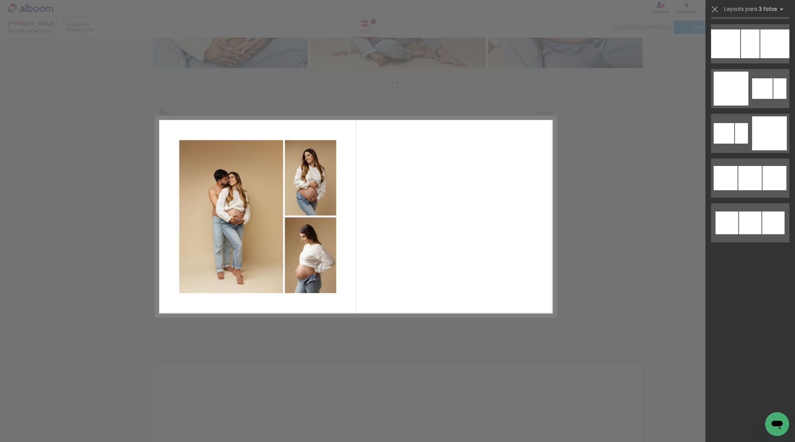
scroll to position [0, 0]
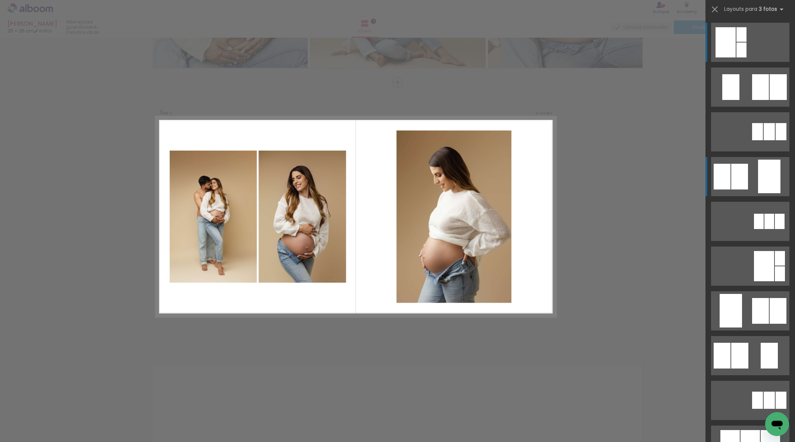
click at [769, 100] on div at bounding box center [777, 87] width 17 height 26
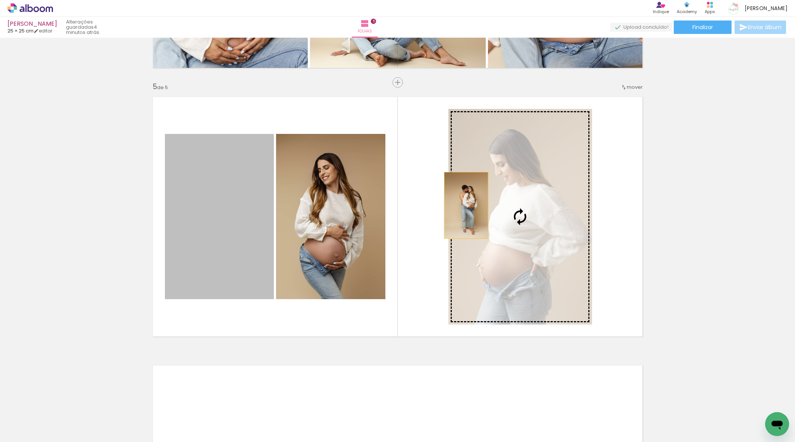
drag, startPoint x: 244, startPoint y: 227, endPoint x: 471, endPoint y: 204, distance: 228.7
click at [0, 0] on slot at bounding box center [0, 0] width 0 height 0
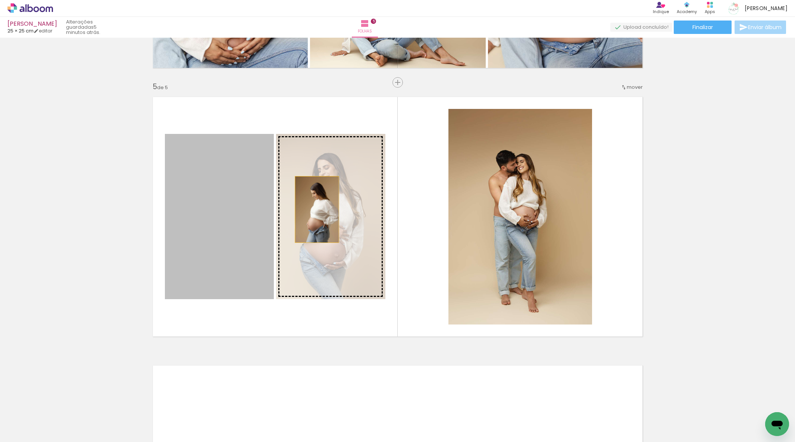
drag, startPoint x: 276, startPoint y: 211, endPoint x: 319, endPoint y: 209, distance: 43.0
click at [0, 0] on slot at bounding box center [0, 0] width 0 height 0
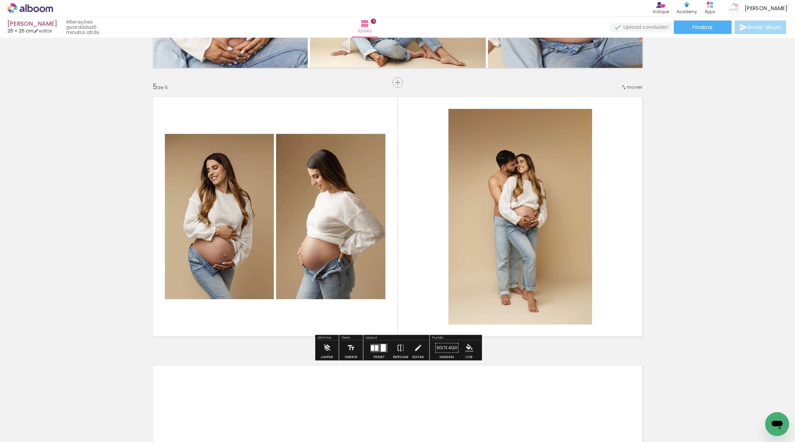
click at [382, 346] on div at bounding box center [383, 347] width 5 height 7
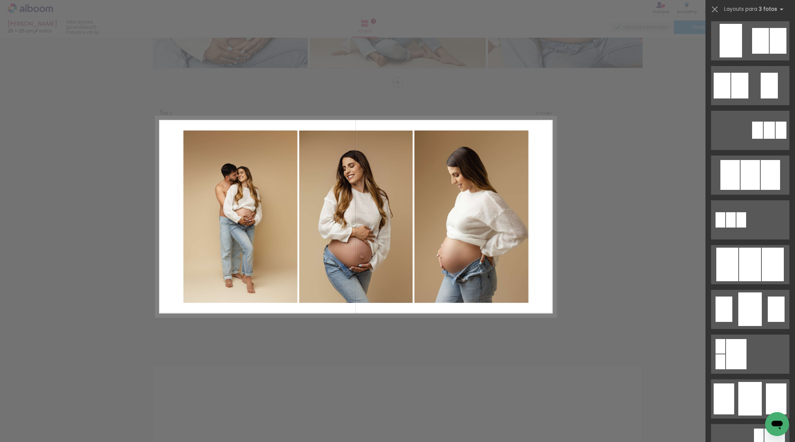
scroll to position [274, 0]
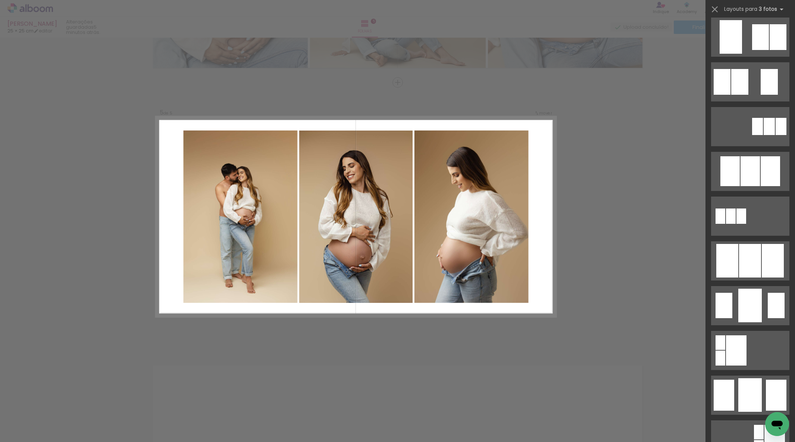
drag, startPoint x: 752, startPoint y: 275, endPoint x: 720, endPoint y: 264, distance: 33.5
click at [752, 186] on div at bounding box center [749, 171] width 19 height 30
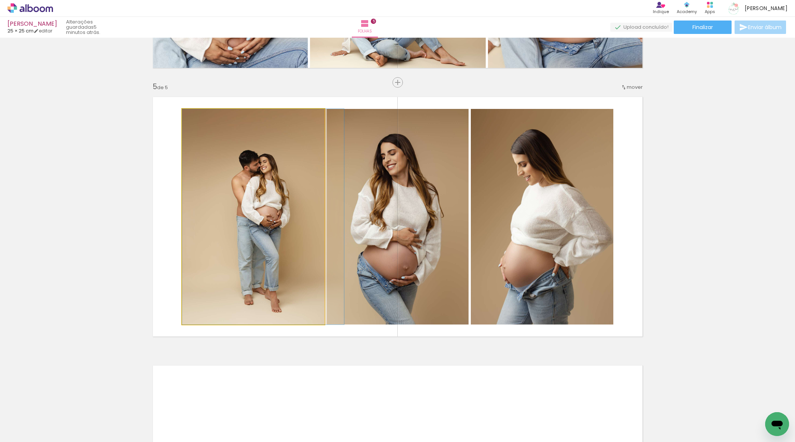
drag, startPoint x: 293, startPoint y: 245, endPoint x: 373, endPoint y: 223, distance: 82.4
click at [0, 0] on slot at bounding box center [0, 0] width 0 height 0
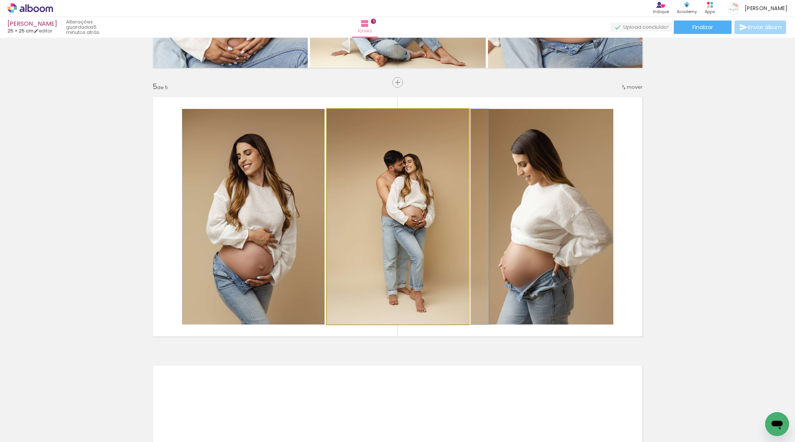
drag, startPoint x: 389, startPoint y: 221, endPoint x: 414, endPoint y: 220, distance: 24.2
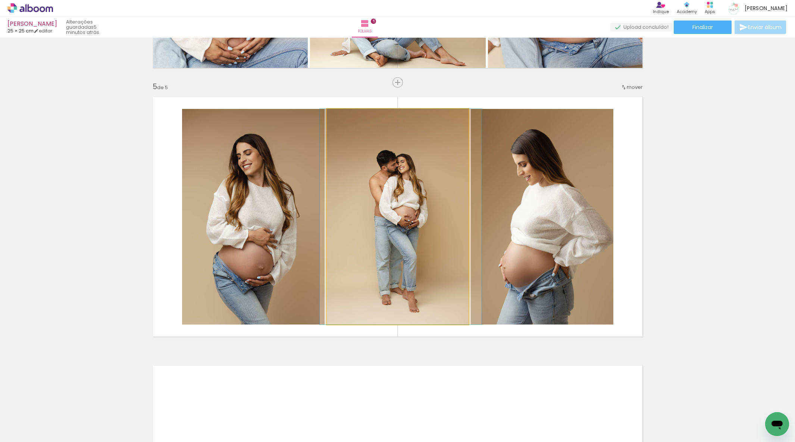
drag, startPoint x: 410, startPoint y: 221, endPoint x: 405, endPoint y: 222, distance: 5.6
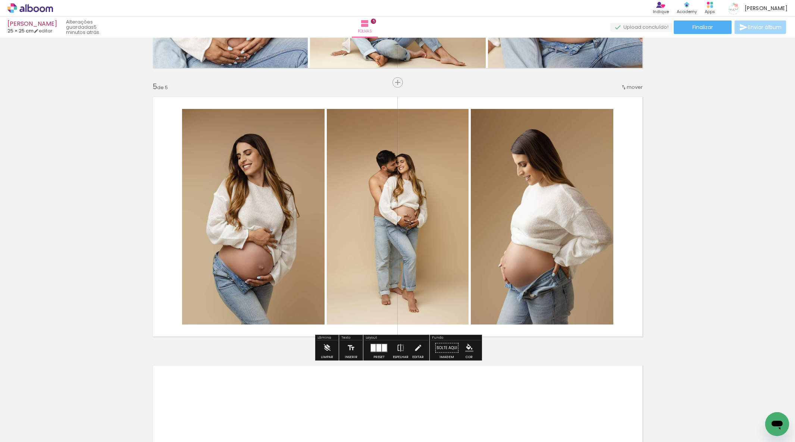
click at [379, 347] on div at bounding box center [378, 347] width 5 height 7
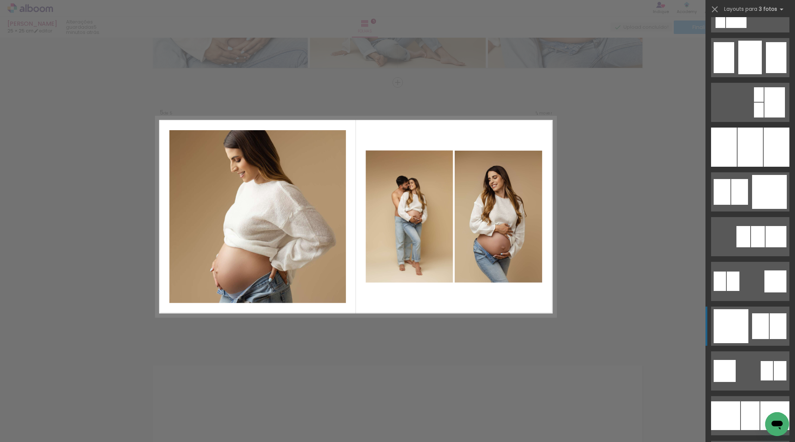
scroll to position [612, 0]
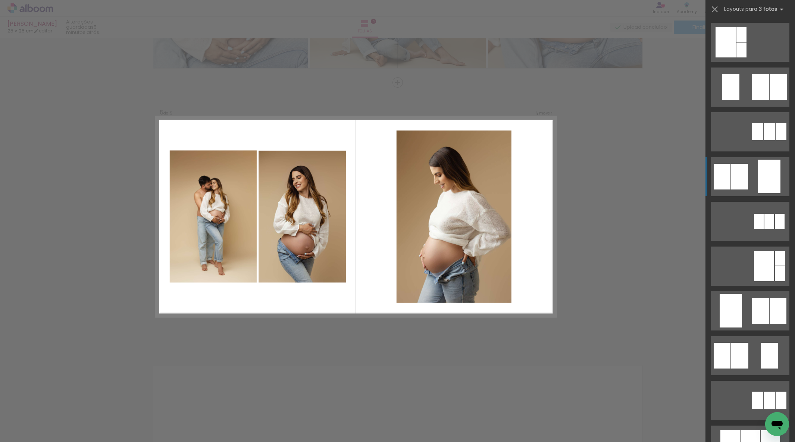
click at [751, 107] on quentale-layouter at bounding box center [750, 87] width 78 height 39
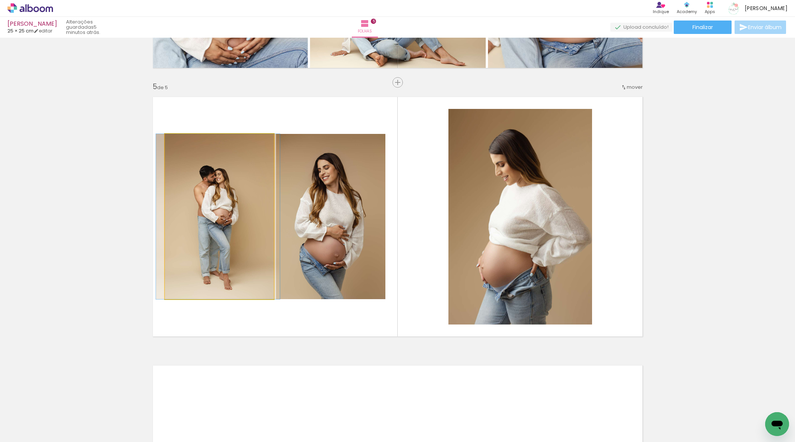
drag, startPoint x: 252, startPoint y: 253, endPoint x: 326, endPoint y: 241, distance: 74.8
click at [251, 238] on div at bounding box center [218, 216] width 124 height 165
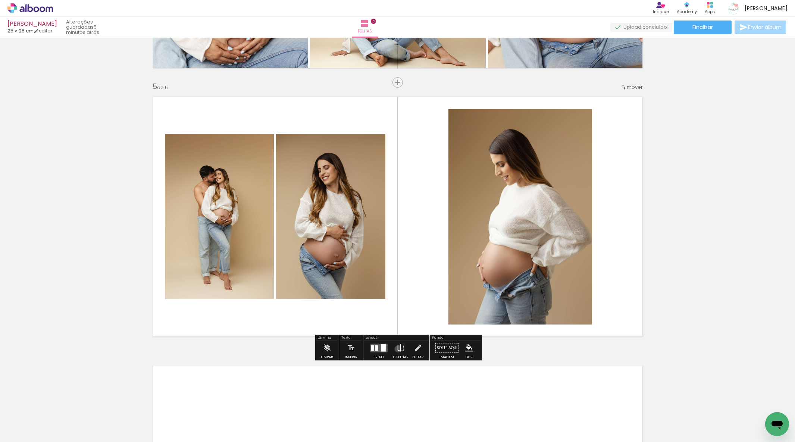
click at [396, 349] on iron-icon at bounding box center [400, 348] width 8 height 15
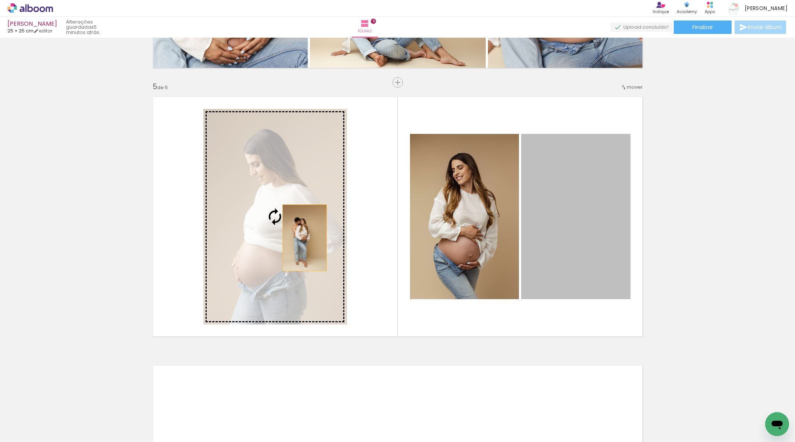
drag, startPoint x: 561, startPoint y: 244, endPoint x: 300, endPoint y: 238, distance: 261.2
click at [0, 0] on slot at bounding box center [0, 0] width 0 height 0
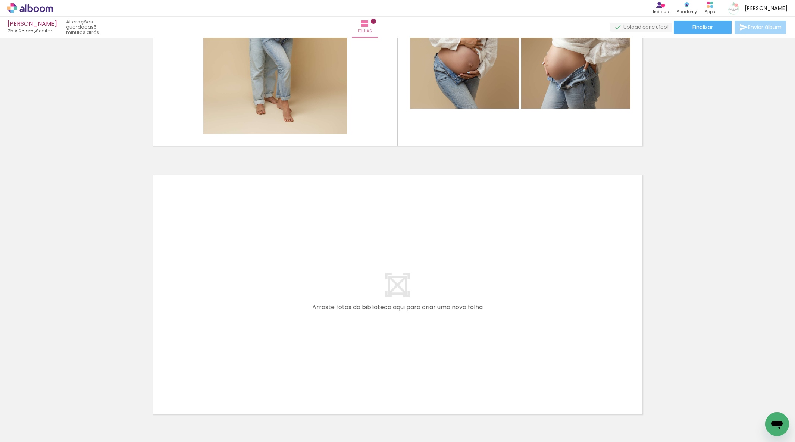
scroll to position [0, 1449]
drag, startPoint x: 305, startPoint y: 390, endPoint x: 308, endPoint y: 349, distance: 40.7
click at [308, 349] on quentale-workspace at bounding box center [397, 221] width 795 height 442
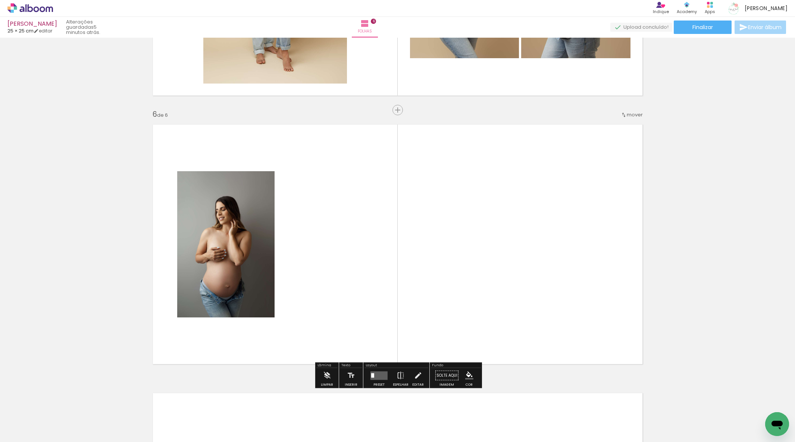
scroll to position [1310, 0]
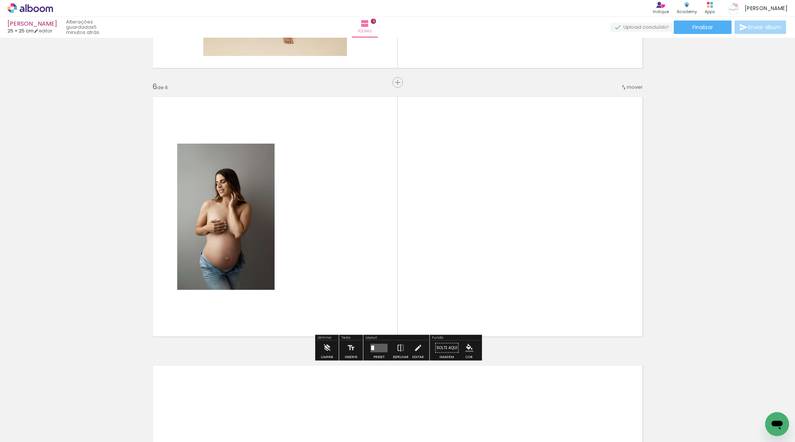
click at [368, 276] on quentale-workspace at bounding box center [397, 221] width 795 height 442
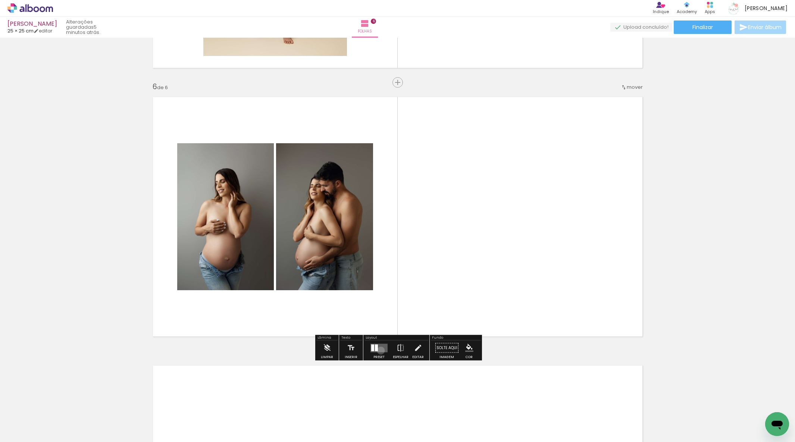
drag, startPoint x: 379, startPoint y: 350, endPoint x: 375, endPoint y: 346, distance: 6.1
click at [379, 350] on quentale-layouter at bounding box center [378, 348] width 17 height 9
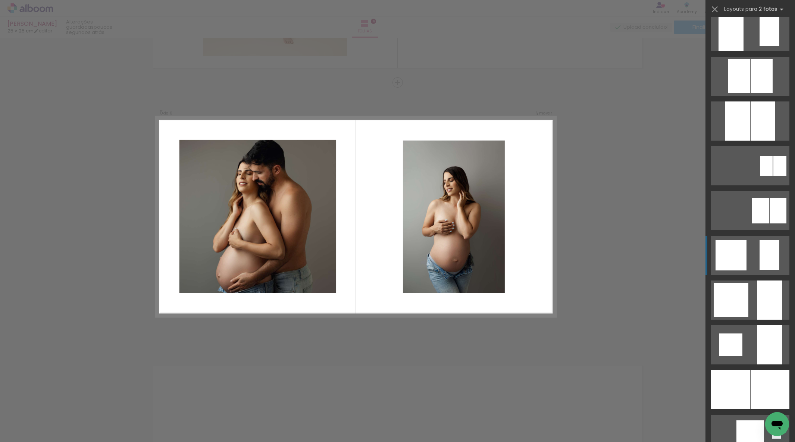
scroll to position [424, 0]
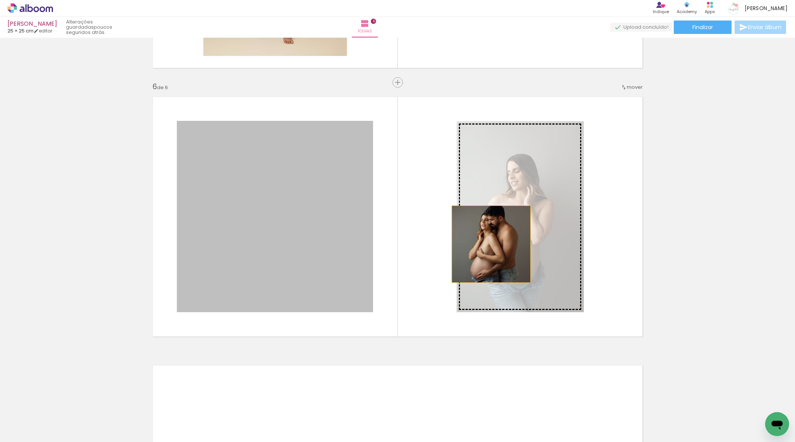
drag, startPoint x: 297, startPoint y: 247, endPoint x: 508, endPoint y: 243, distance: 211.5
click at [0, 0] on slot at bounding box center [0, 0] width 0 height 0
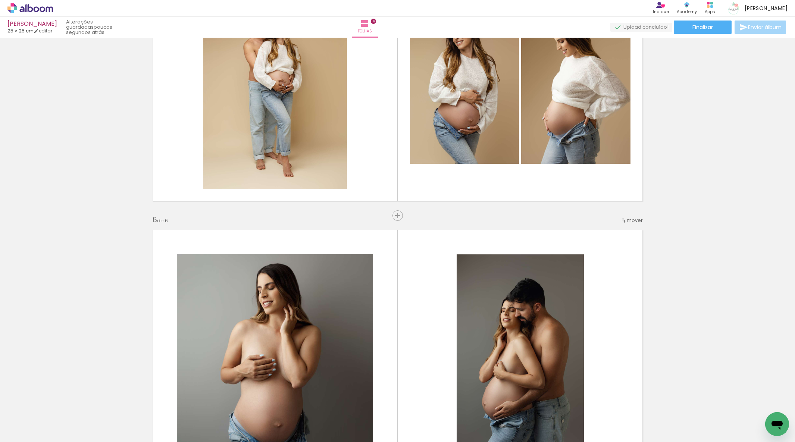
scroll to position [1168, 0]
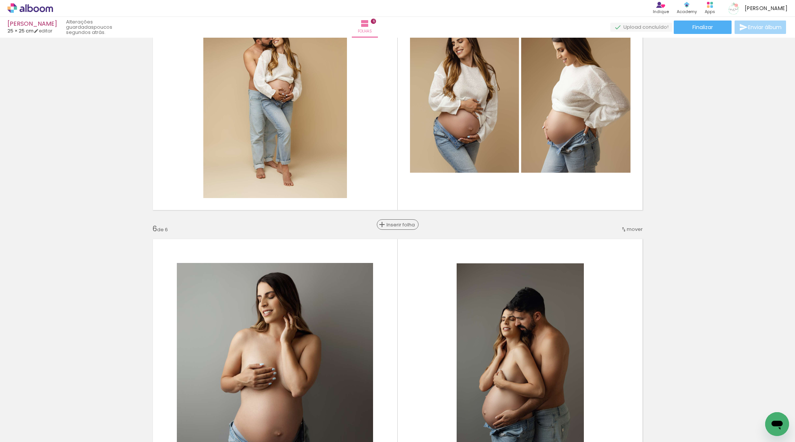
click at [394, 225] on div "Inserir folha" at bounding box center [397, 224] width 40 height 9
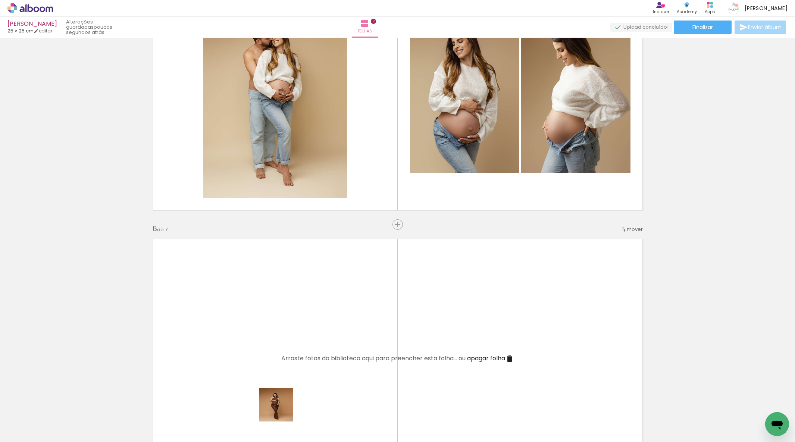
drag, startPoint x: 282, startPoint y: 410, endPoint x: 308, endPoint y: 342, distance: 73.2
click at [307, 341] on quentale-workspace at bounding box center [397, 221] width 795 height 442
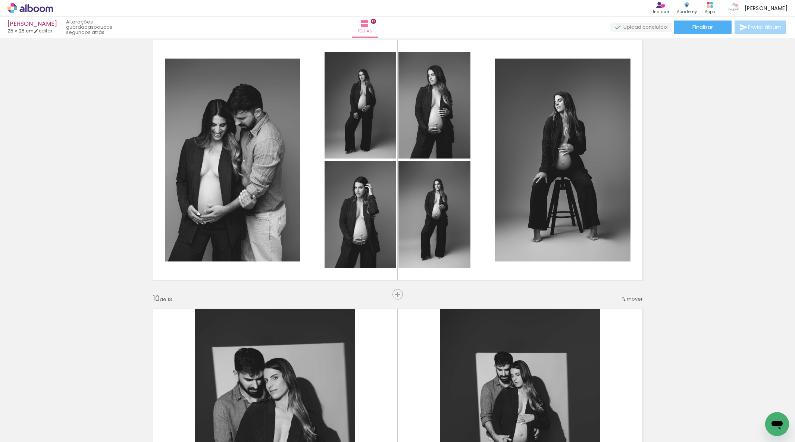
scroll to position [2178, 0]
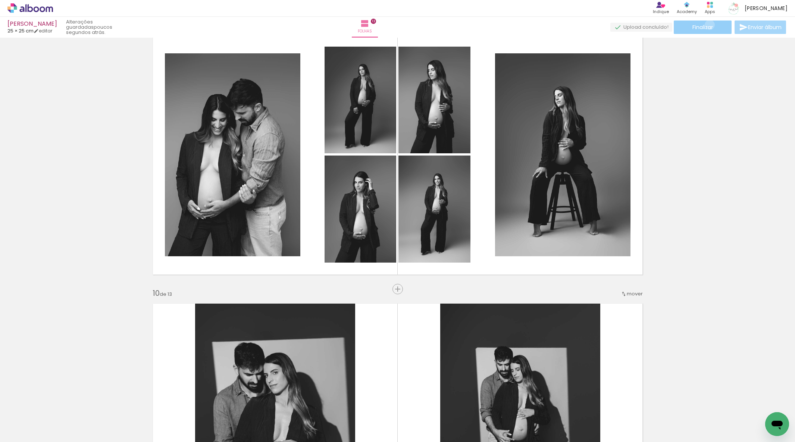
click at [707, 25] on span "Finalizar" at bounding box center [702, 27] width 21 height 5
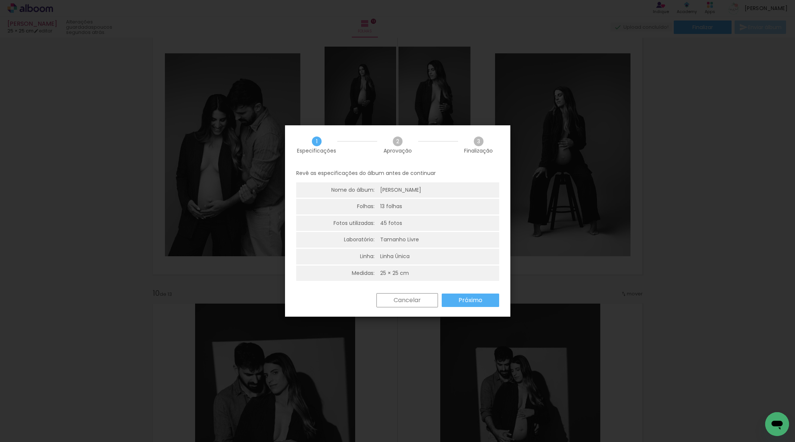
click at [481, 307] on div "Cancelar Próximo" at bounding box center [436, 300] width 126 height 14
click at [0, 0] on slot "Próximo" at bounding box center [0, 0] width 0 height 0
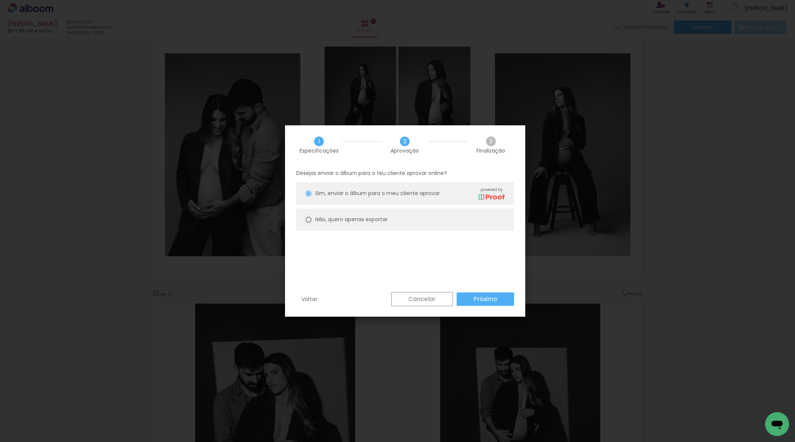
click at [0, 0] on slot "Próximo" at bounding box center [0, 0] width 0 height 0
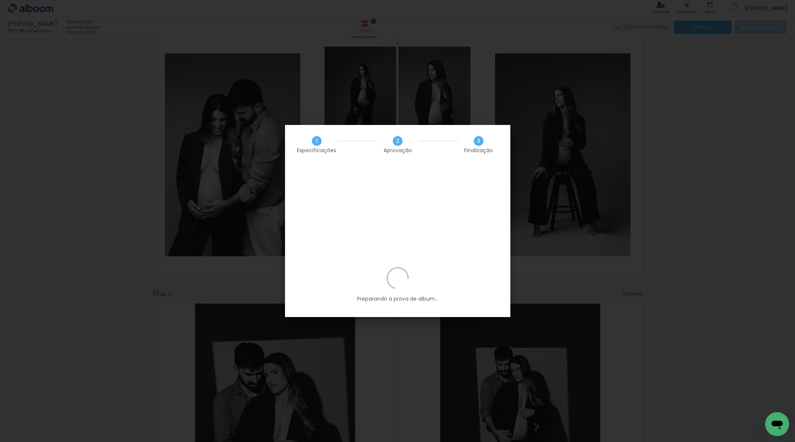
scroll to position [0, 3028]
